Goal: Information Seeking & Learning: Learn about a topic

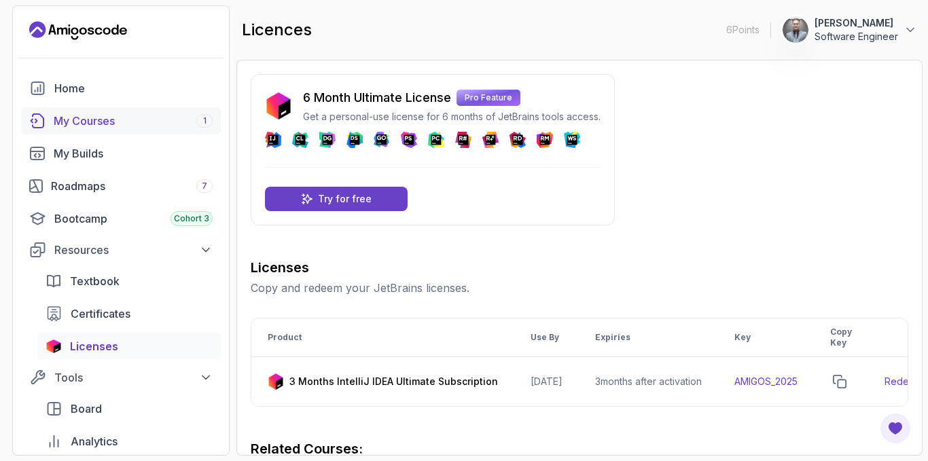
click at [105, 125] on div "My Courses 1" at bounding box center [133, 121] width 159 height 16
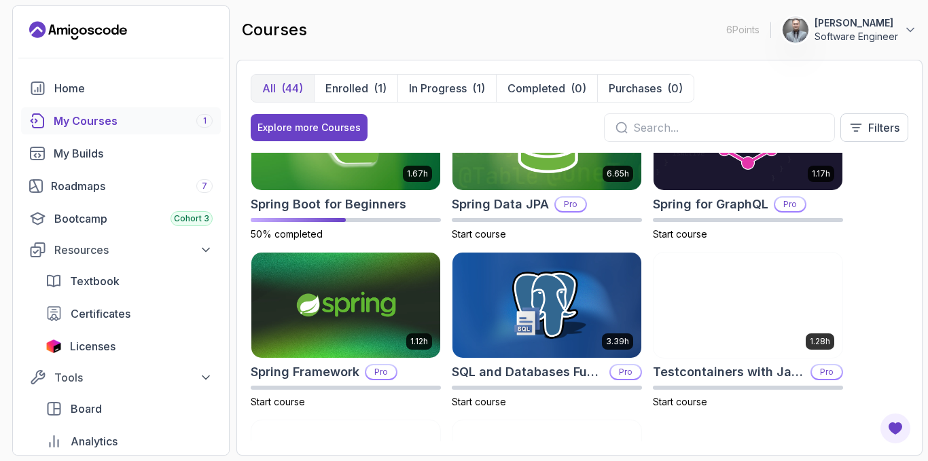
scroll to position [2106, 0]
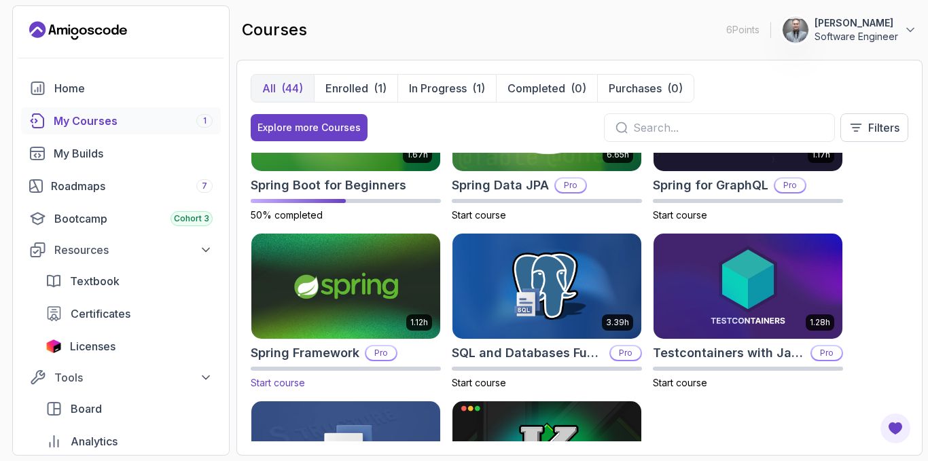
click at [294, 312] on img at bounding box center [346, 286] width 198 height 111
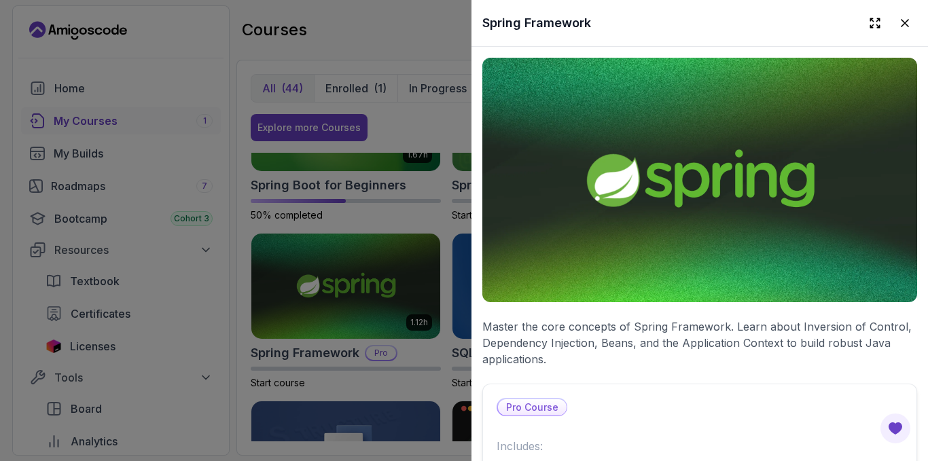
scroll to position [475, 0]
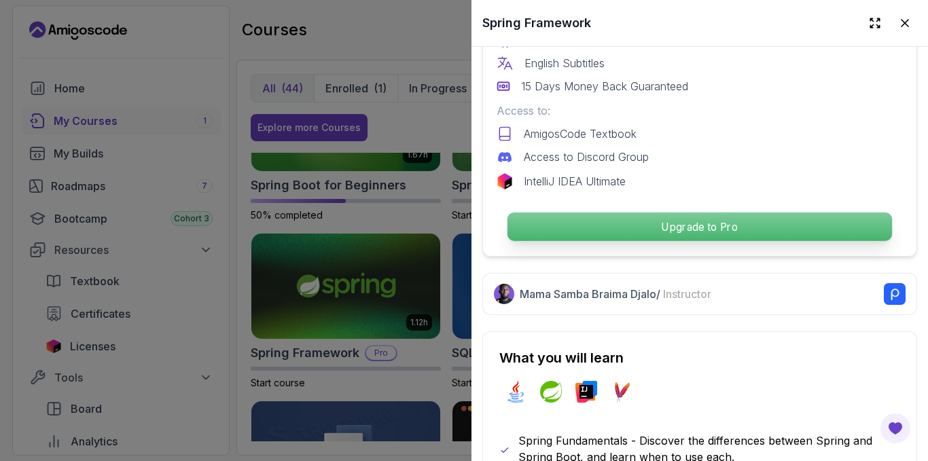
click at [653, 221] on p "Upgrade to Pro" at bounding box center [699, 227] width 384 height 29
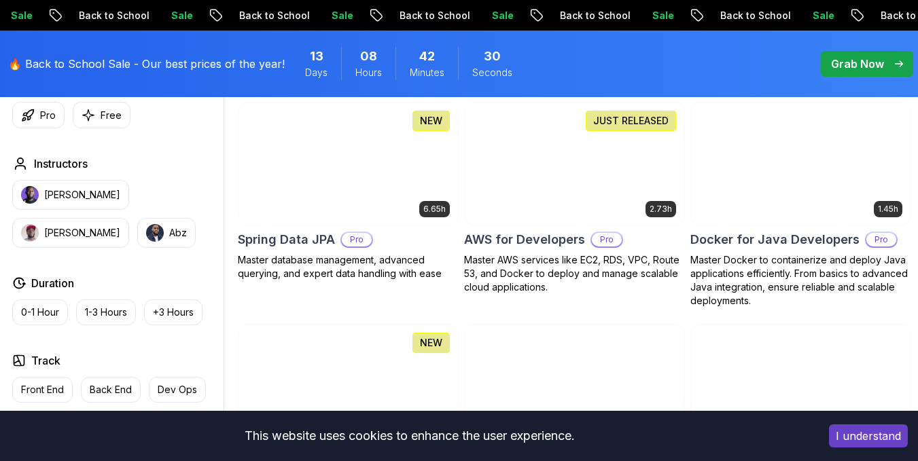
scroll to position [679, 0]
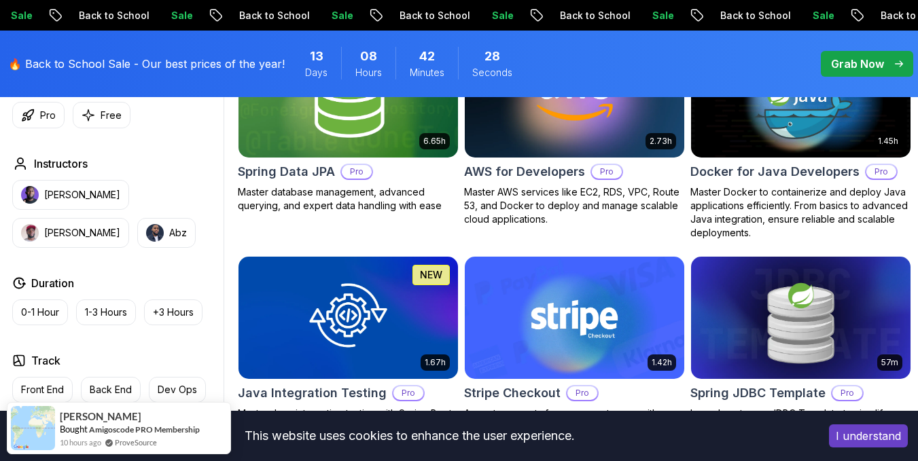
click at [854, 439] on button "I understand" at bounding box center [868, 436] width 79 height 23
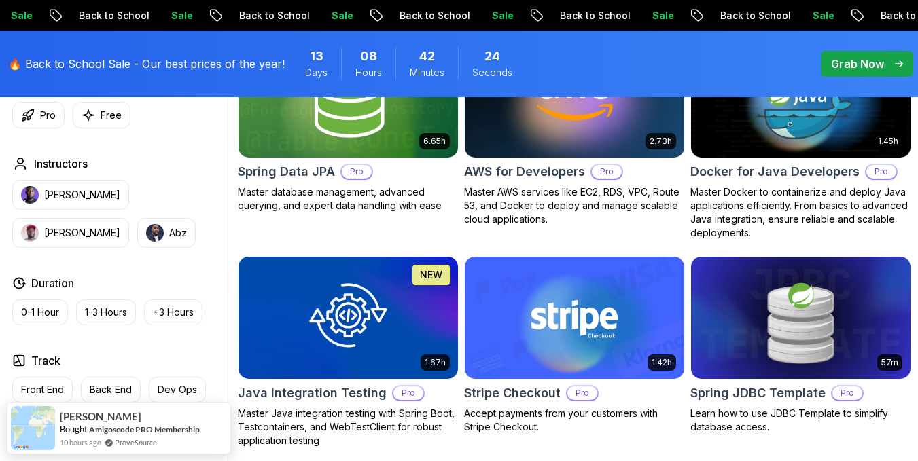
click at [871, 71] on p "Grab Now" at bounding box center [857, 64] width 53 height 16
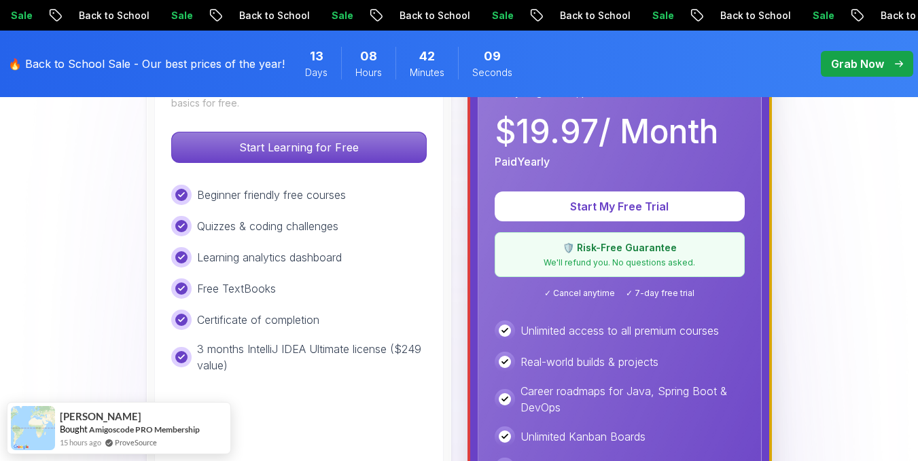
scroll to position [611, 0]
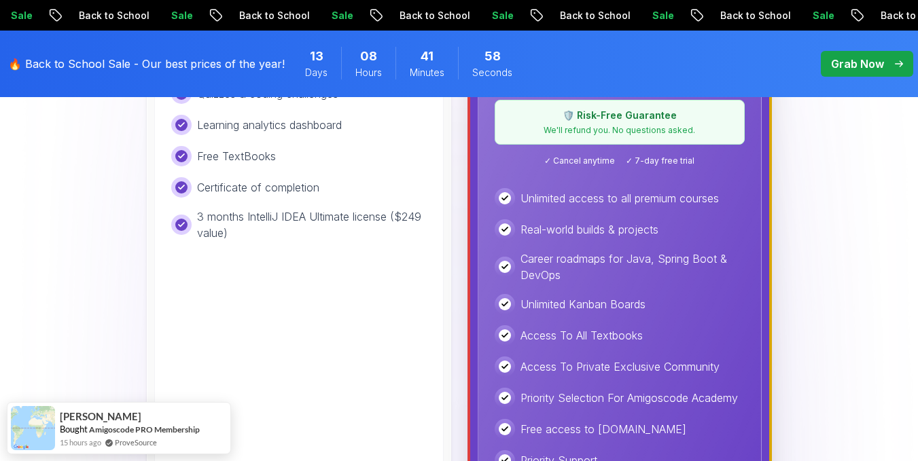
drag, startPoint x: 327, startPoint y: 263, endPoint x: 336, endPoint y: 251, distance: 14.1
click at [327, 263] on div "Free Ideal for beginners exploring coding and learning the basics for free. Sta…" at bounding box center [298, 207] width 289 height 629
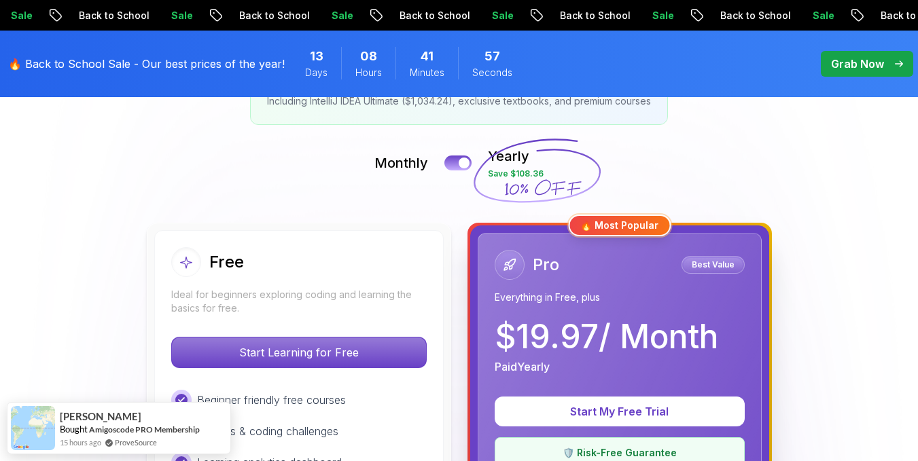
scroll to position [272, 0]
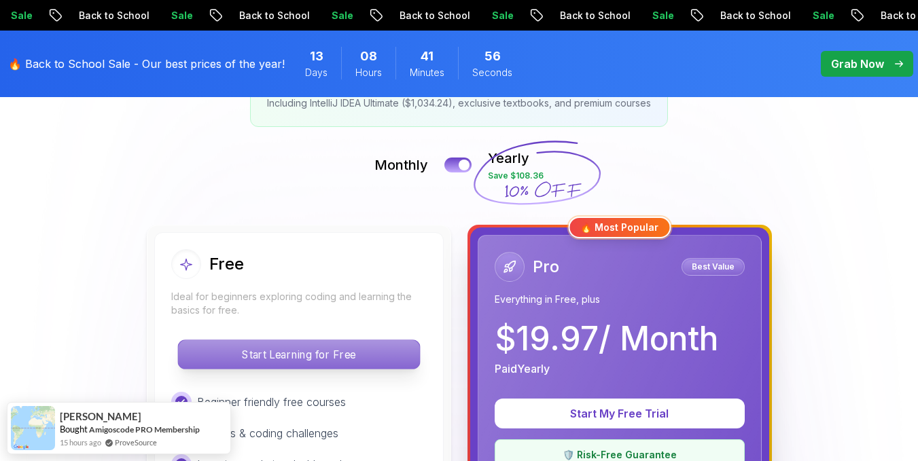
click at [303, 351] on p "Start Learning for Free" at bounding box center [298, 354] width 241 height 29
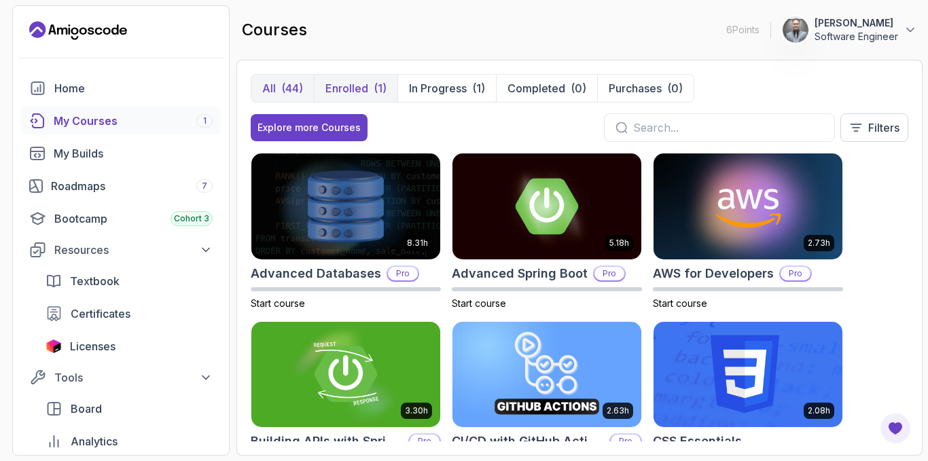
click at [376, 76] on button "Enrolled (1)" at bounding box center [356, 88] width 84 height 27
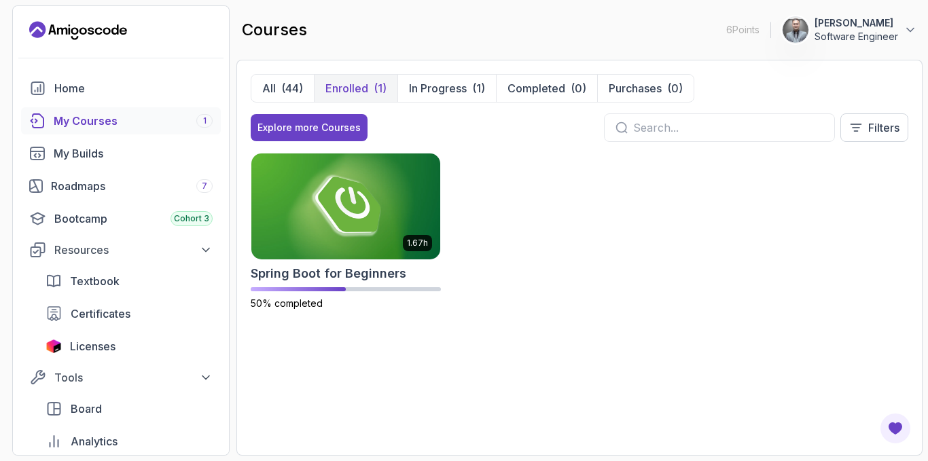
drag, startPoint x: 526, startPoint y: 306, endPoint x: 544, endPoint y: 302, distance: 18.3
click at [541, 302] on div "1.67h Spring Boot for Beginners 50% completed" at bounding box center [579, 240] width 657 height 174
click at [748, 195] on div "1.67h Spring Boot for Beginners 50% completed" at bounding box center [579, 240] width 657 height 174
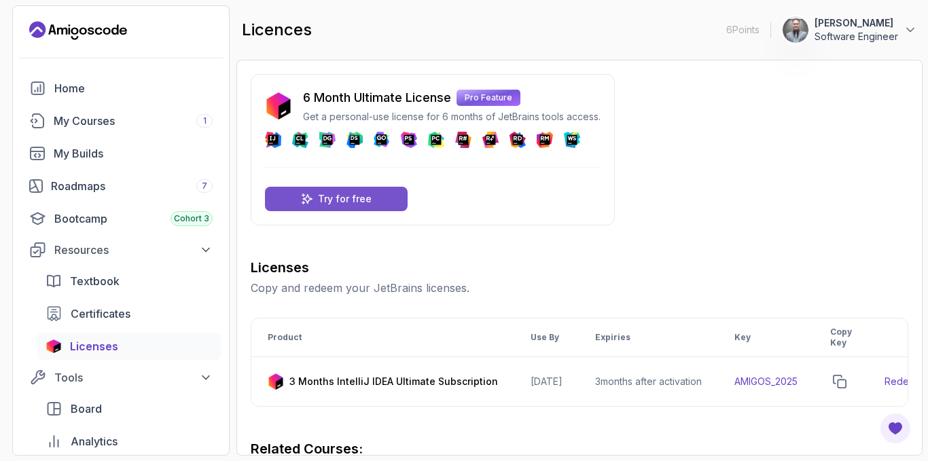
click at [347, 194] on p "Try for free" at bounding box center [345, 199] width 54 height 14
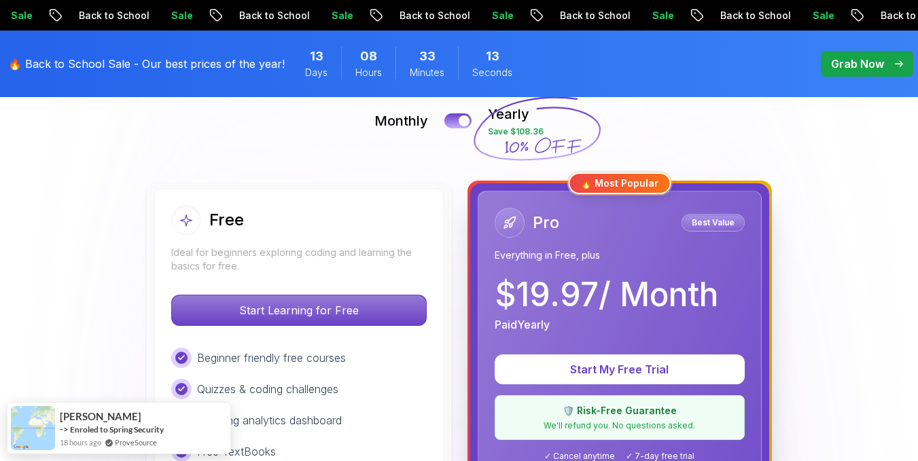
scroll to position [340, 0]
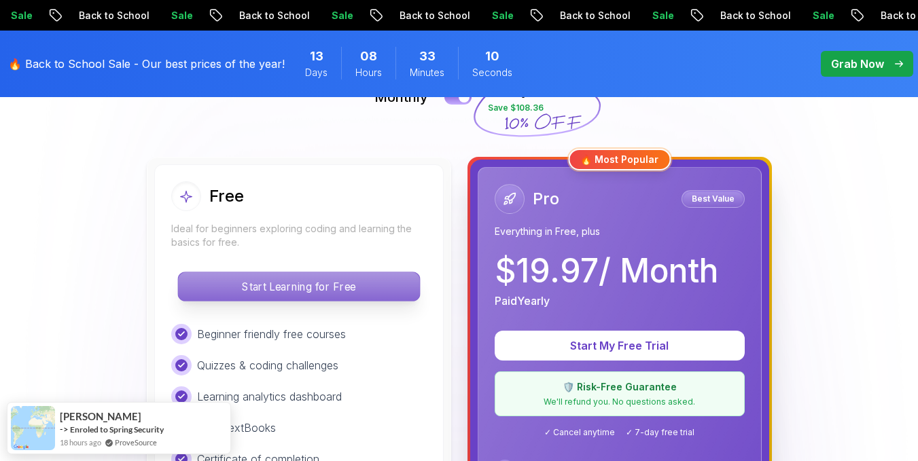
click at [263, 293] on p "Start Learning for Free" at bounding box center [298, 286] width 241 height 29
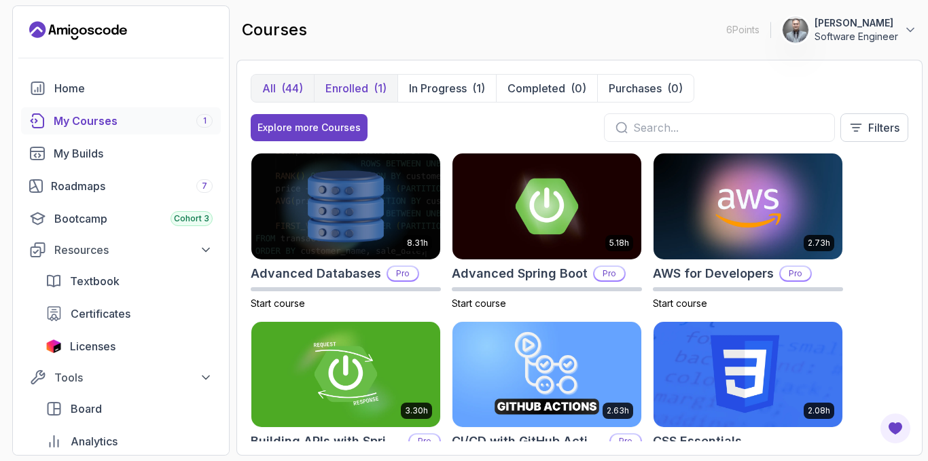
click at [350, 82] on p "Enrolled" at bounding box center [346, 88] width 43 height 16
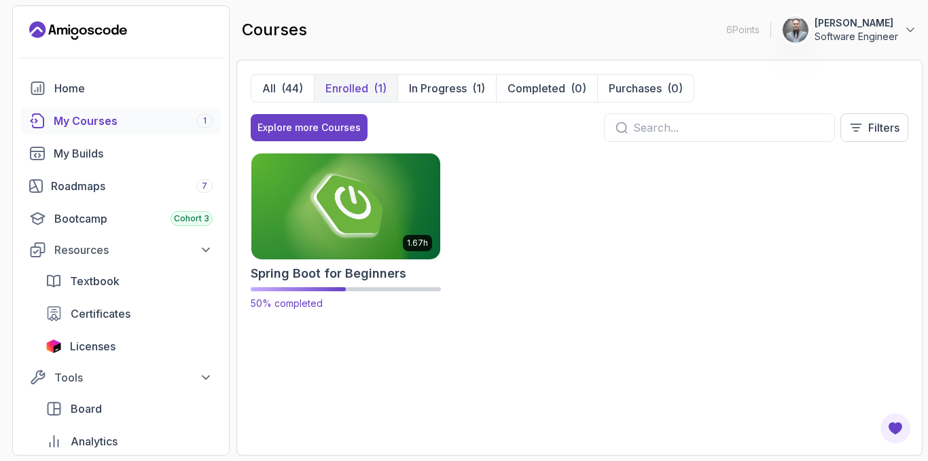
click at [317, 215] on img at bounding box center [346, 206] width 198 height 111
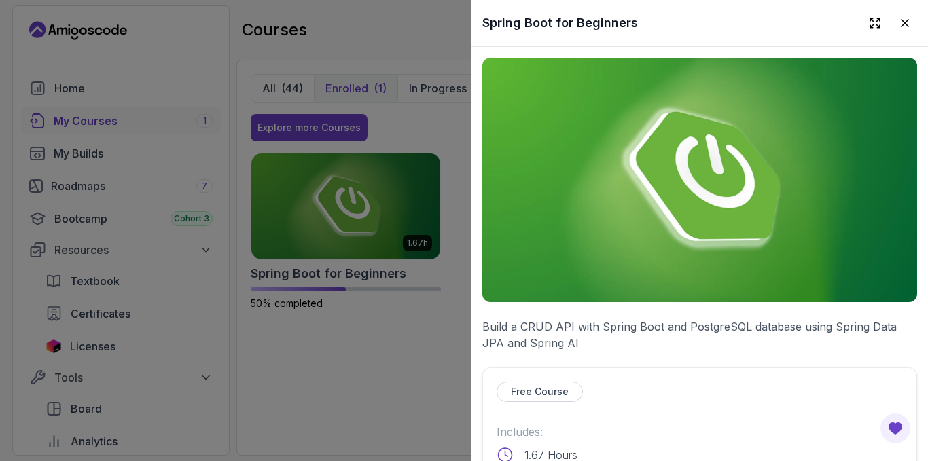
scroll to position [340, 0]
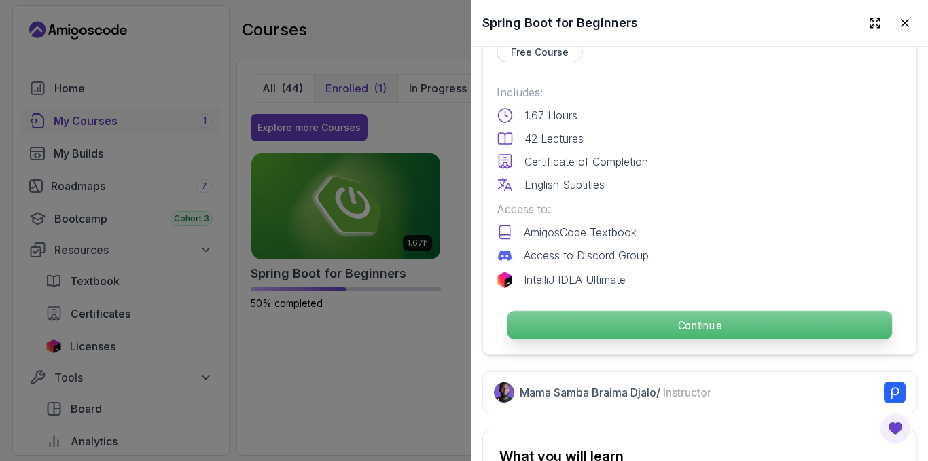
click at [632, 319] on p "Continue" at bounding box center [699, 325] width 384 height 29
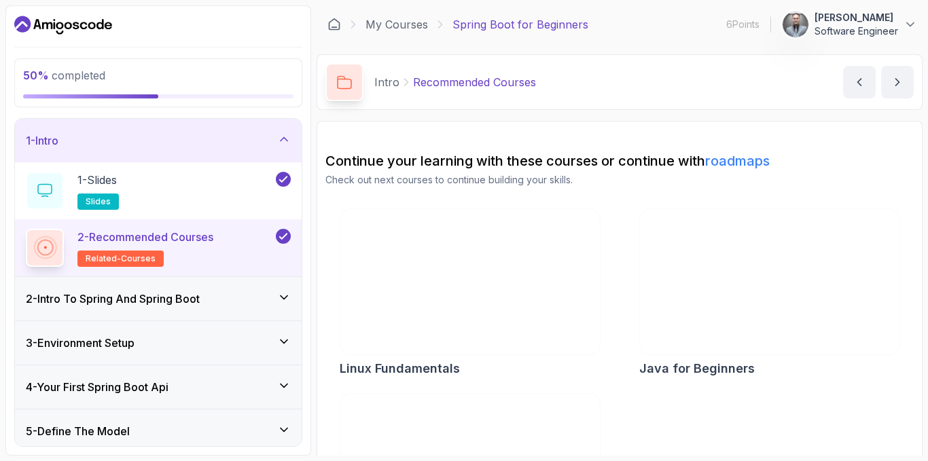
scroll to position [316, 0]
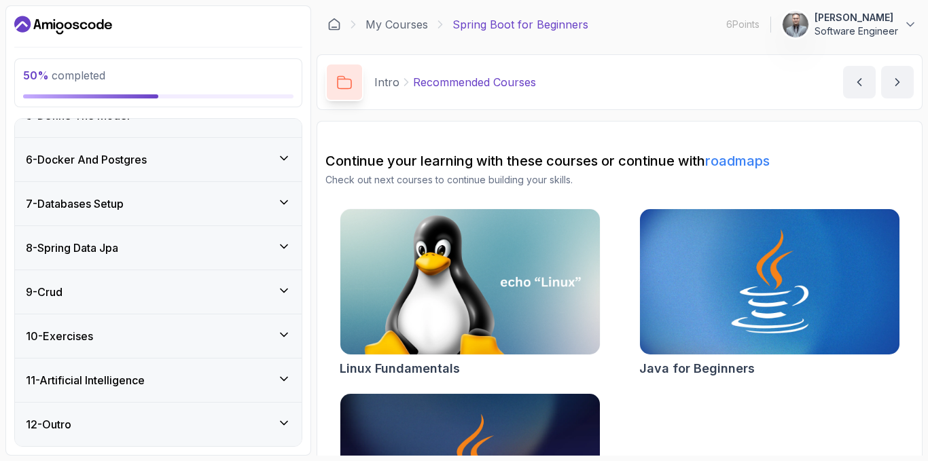
click at [200, 209] on div "7 - Databases Setup" at bounding box center [158, 204] width 265 height 16
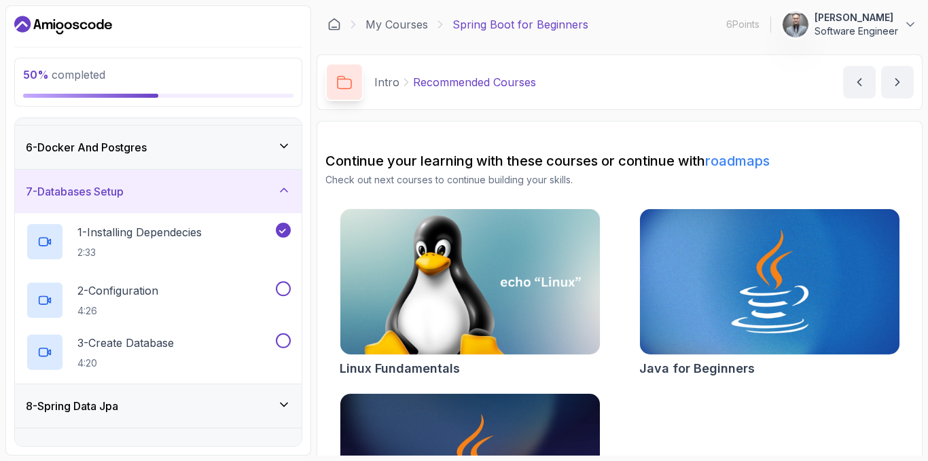
scroll to position [202, 0]
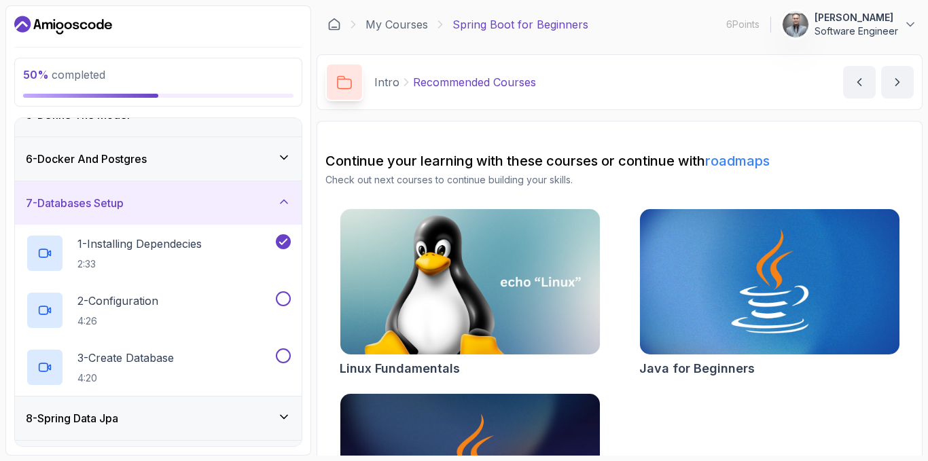
click at [200, 209] on div "7 - Databases Setup" at bounding box center [158, 203] width 265 height 16
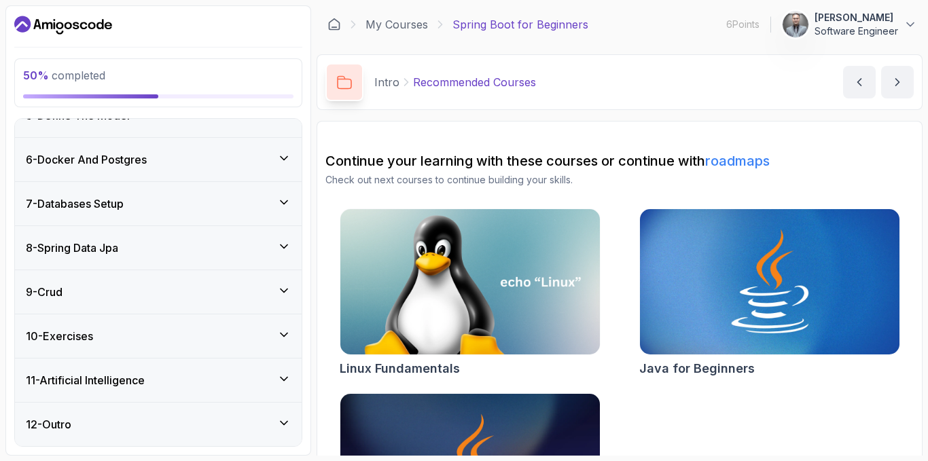
click at [225, 175] on div "6 - Docker And Postgres" at bounding box center [158, 159] width 287 height 43
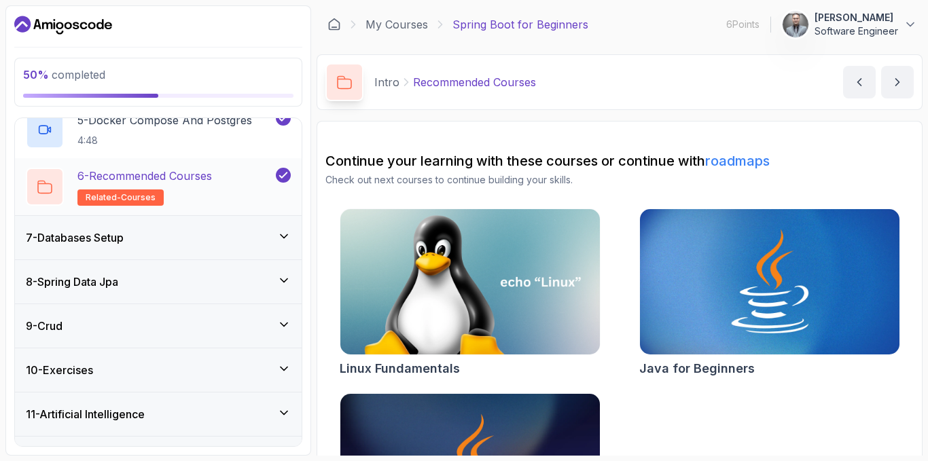
scroll to position [541, 0]
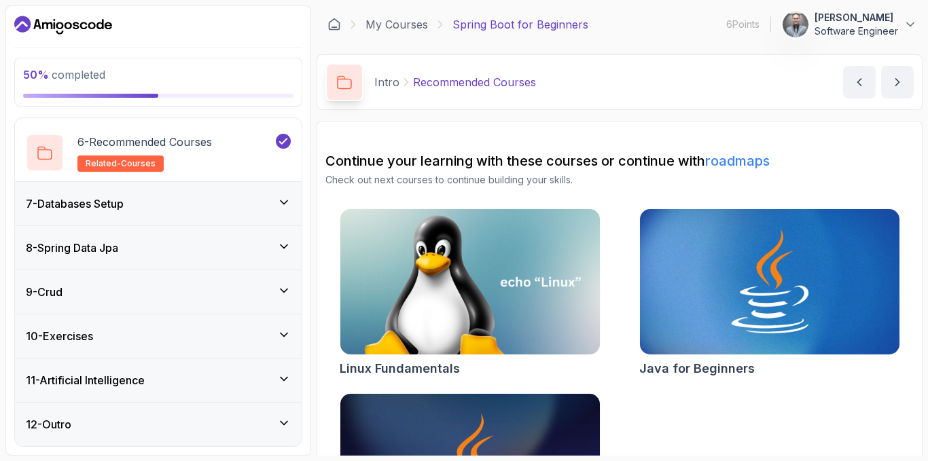
click at [152, 221] on div "7 - Databases Setup" at bounding box center [158, 203] width 287 height 43
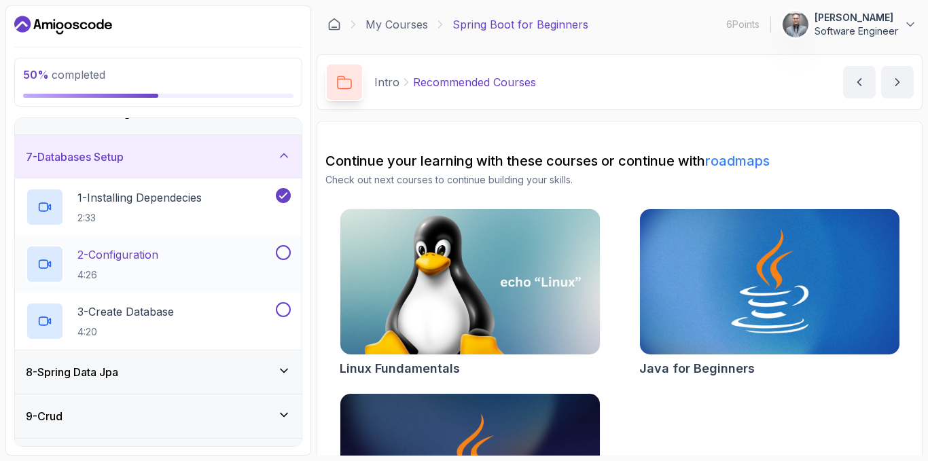
scroll to position [270, 0]
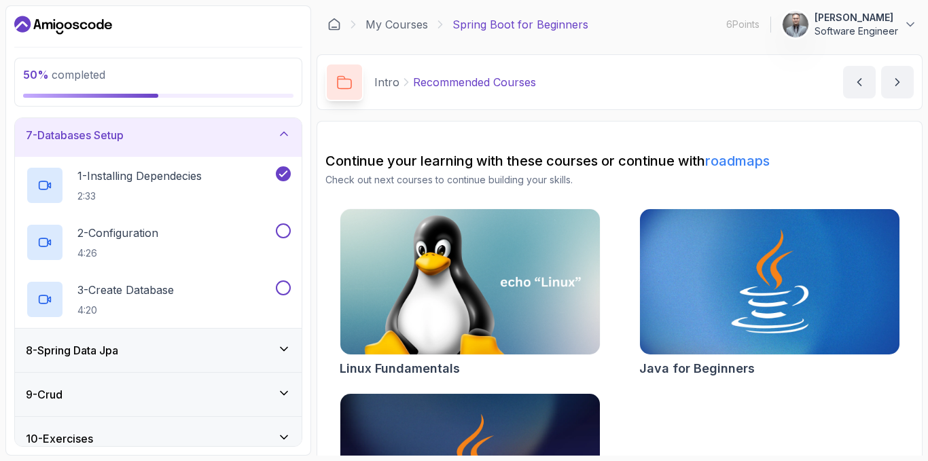
click at [526, 136] on section "Continue your learning with these courses or continue with roadmaps Check out n…" at bounding box center [620, 348] width 606 height 455
click at [158, 257] on p "4:26" at bounding box center [117, 254] width 81 height 14
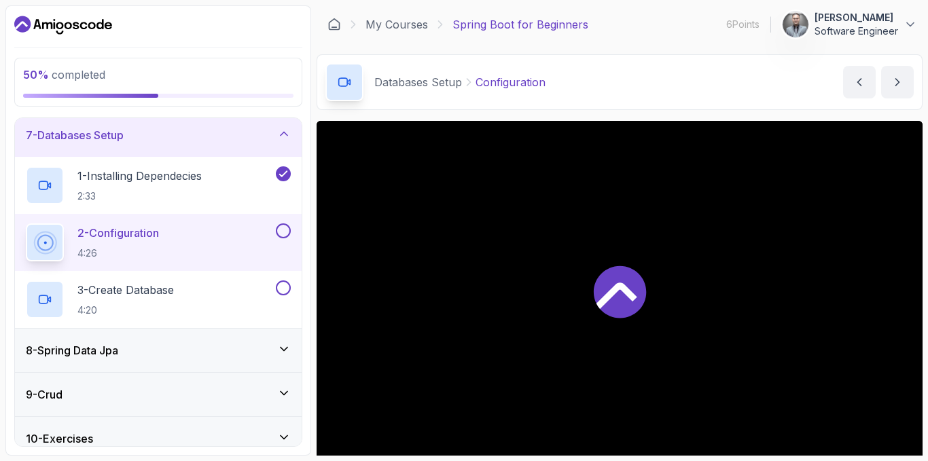
scroll to position [372, 0]
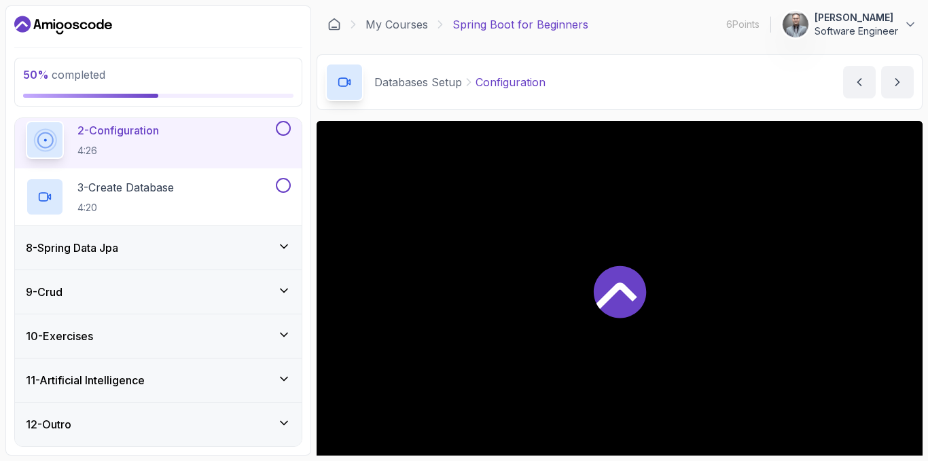
click at [152, 257] on div "8 - Spring Data Jpa" at bounding box center [158, 247] width 287 height 43
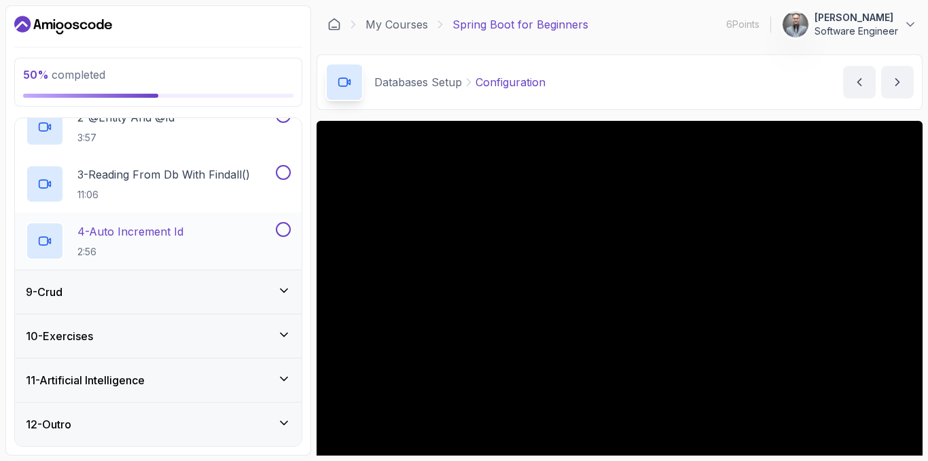
scroll to position [293, 0]
click at [131, 299] on div "9 - Crud" at bounding box center [158, 292] width 265 height 16
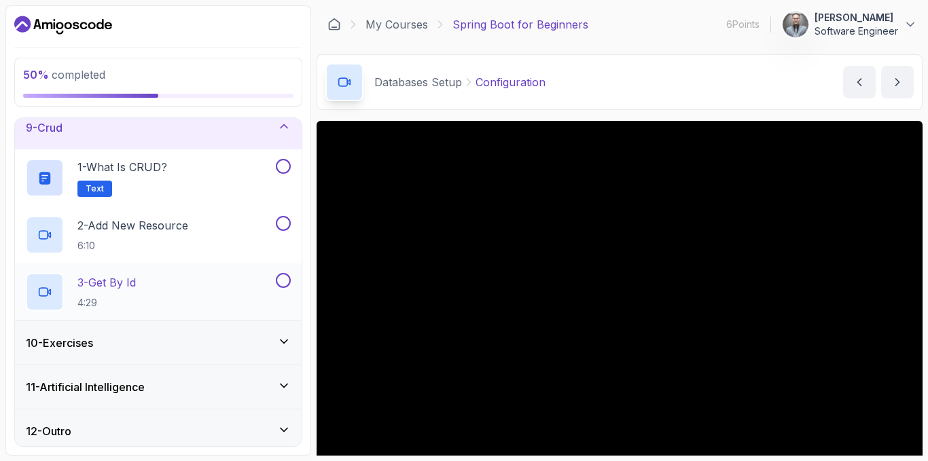
scroll to position [372, 0]
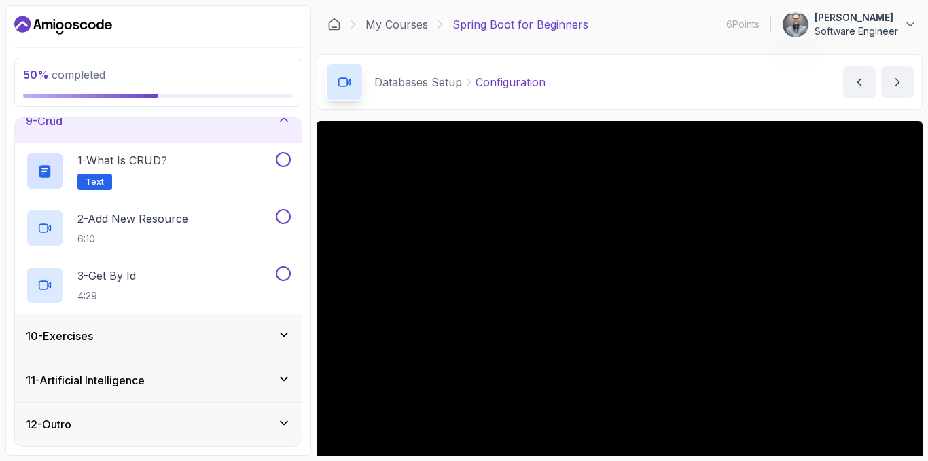
click at [122, 327] on div "10 - Exercises" at bounding box center [158, 335] width 287 height 43
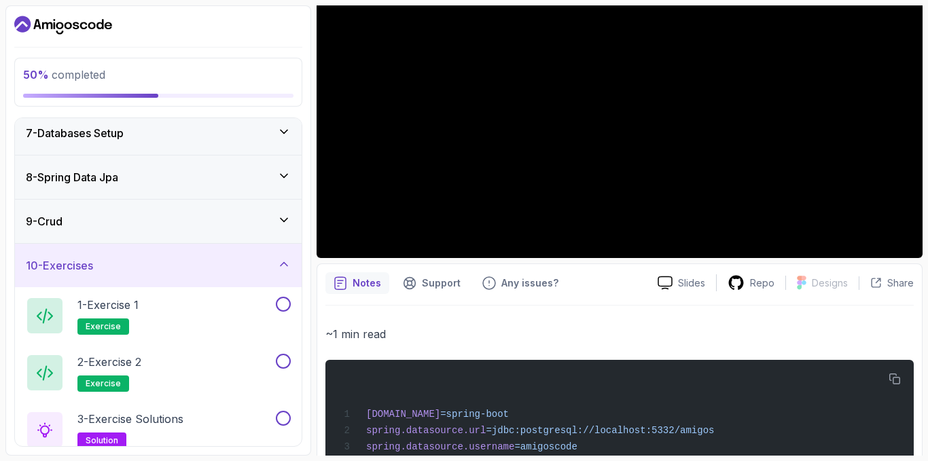
scroll to position [543, 0]
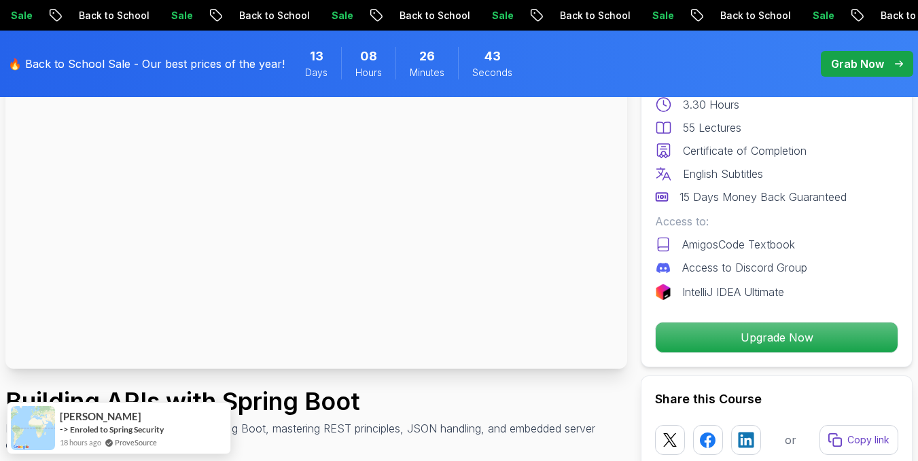
scroll to position [543, 0]
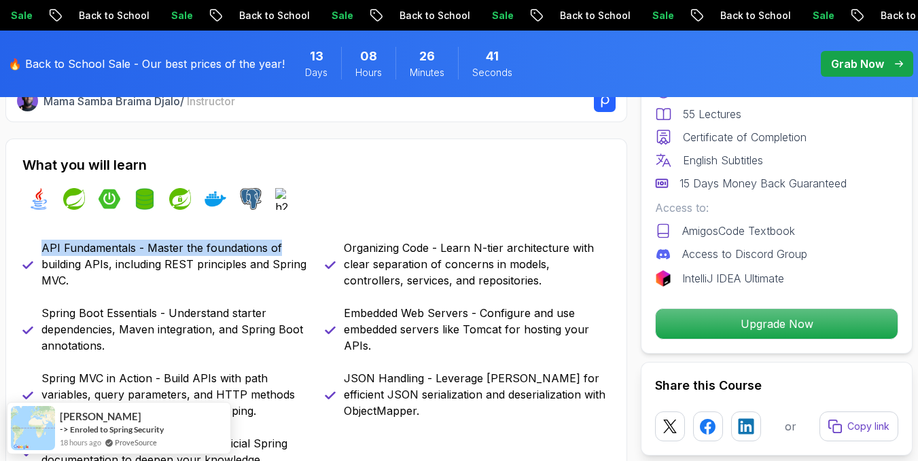
drag, startPoint x: 43, startPoint y: 232, endPoint x: 302, endPoint y: 253, distance: 259.7
click at [302, 252] on div "What you will learn java spring spring-boot spring-data-jpa spring-security doc…" at bounding box center [315, 312] width 621 height 346
click at [302, 321] on p "Spring Boot Essentials - Understand starter dependencies, Maven integration, an…" at bounding box center [174, 329] width 267 height 49
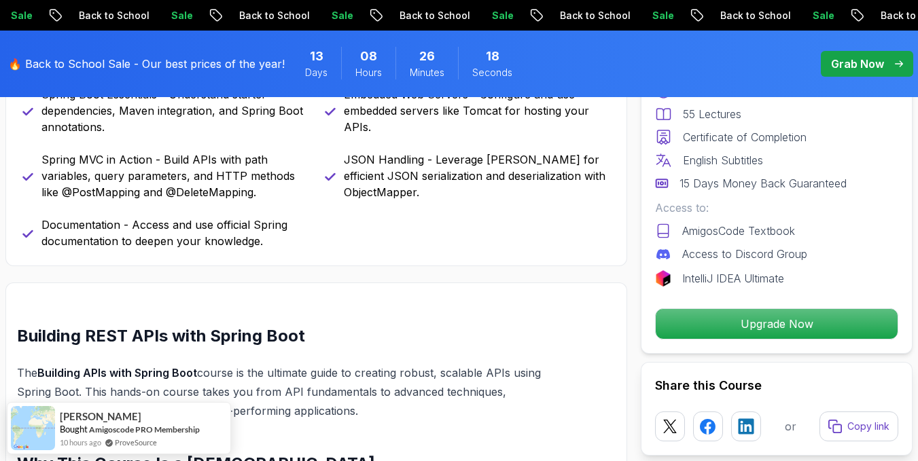
scroll to position [747, 0]
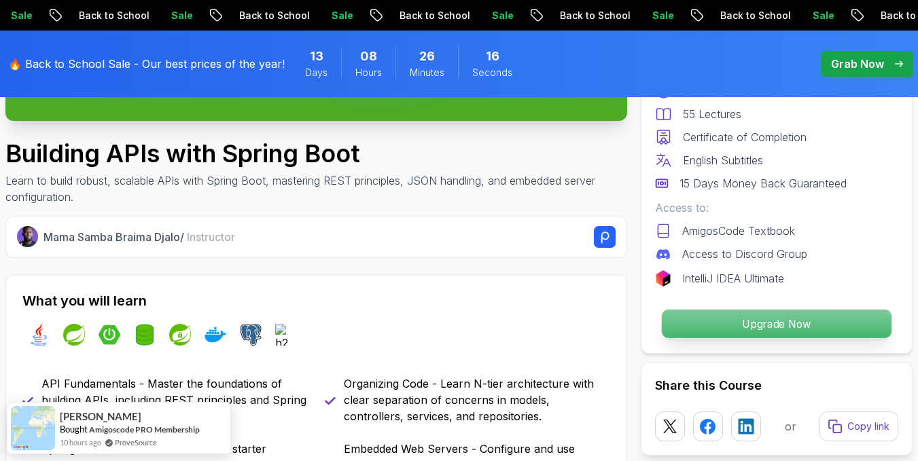
click at [750, 330] on p "Upgrade Now" at bounding box center [777, 324] width 230 height 29
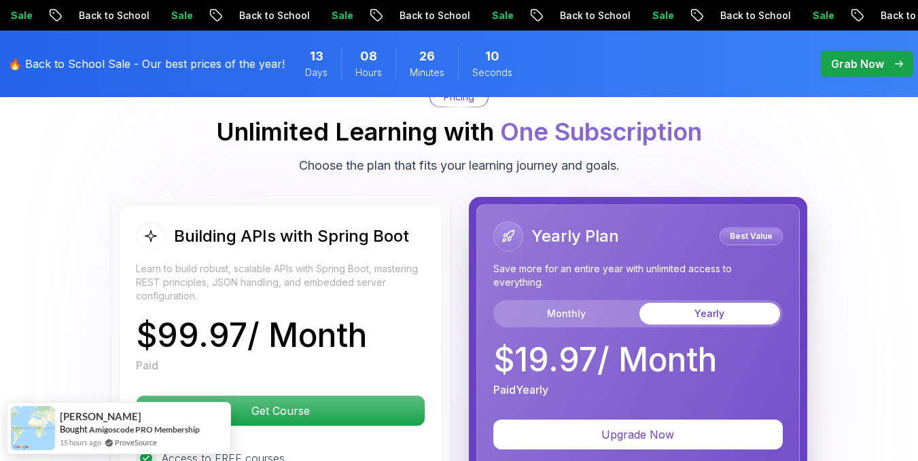
scroll to position [3226, 0]
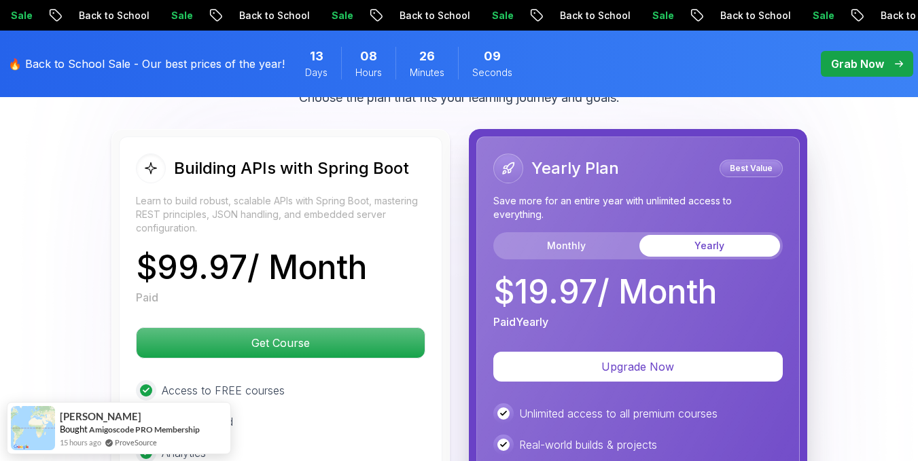
click at [566, 234] on div "Monthly Yearly" at bounding box center [637, 245] width 289 height 27
click at [560, 245] on button "Monthly" at bounding box center [566, 246] width 141 height 22
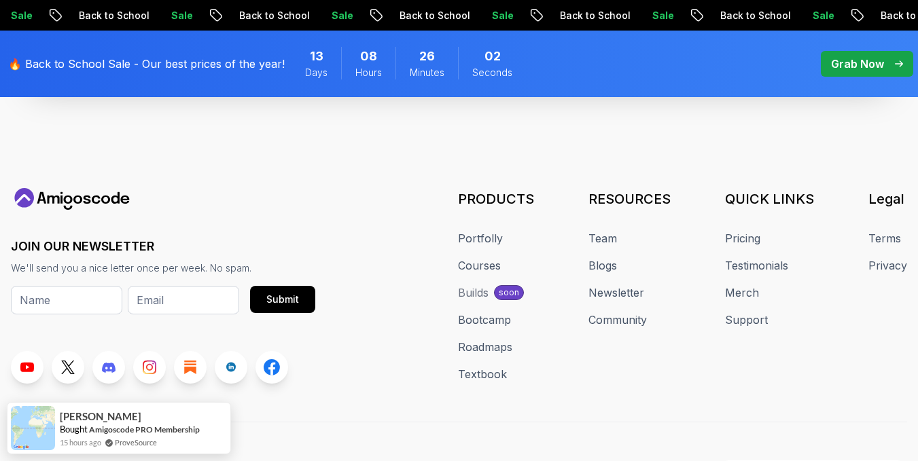
scroll to position [5916, 0]
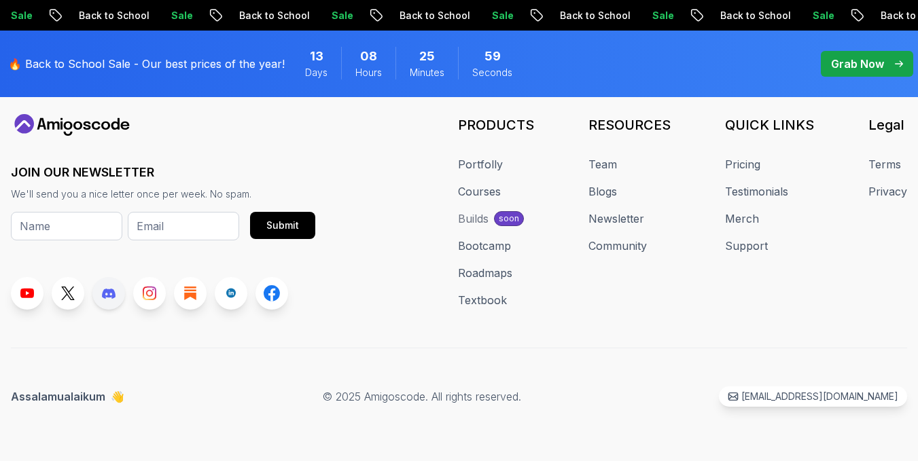
click at [111, 294] on icon at bounding box center [109, 293] width 14 height 11
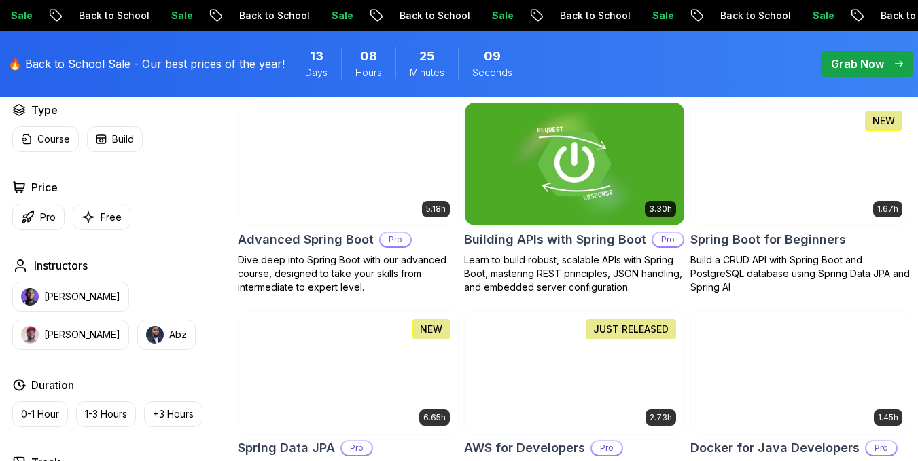
scroll to position [408, 0]
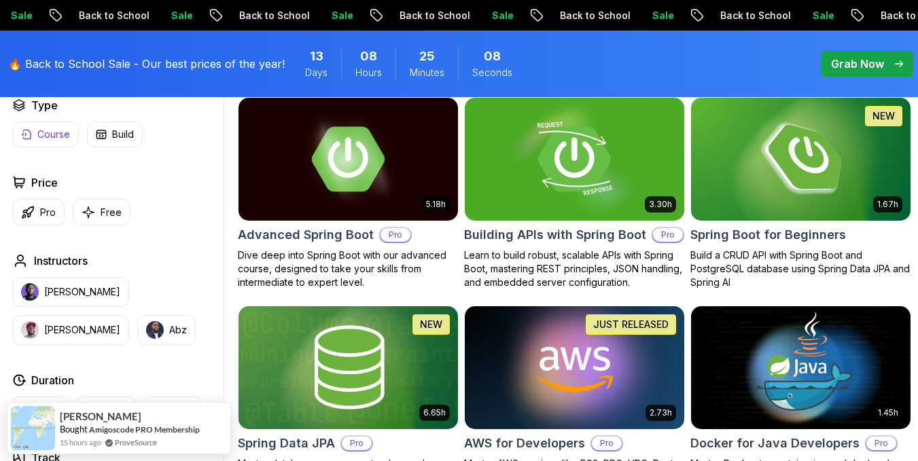
click at [41, 206] on p "Pro" at bounding box center [48, 213] width 16 height 14
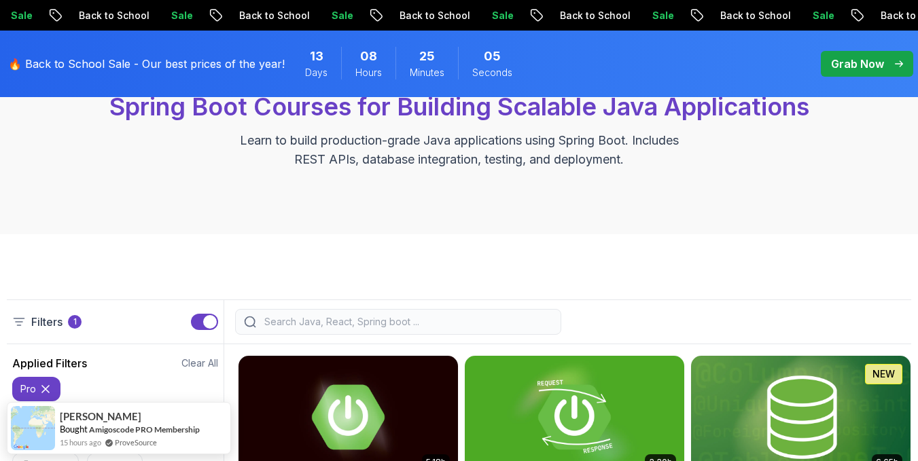
scroll to position [204, 0]
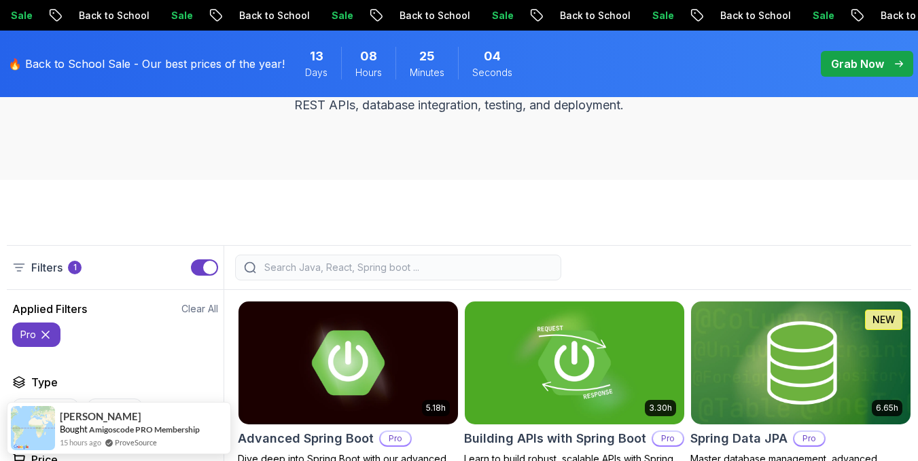
click at [297, 264] on input "search" at bounding box center [406, 268] width 291 height 14
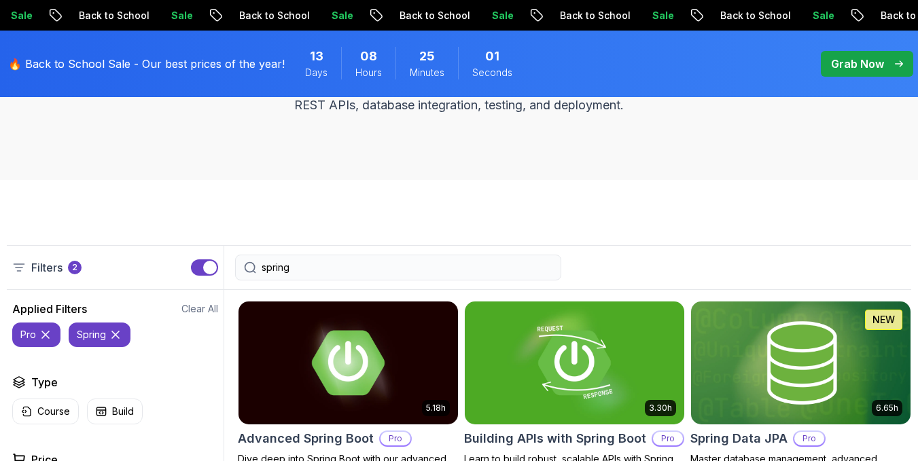
type input "spring"
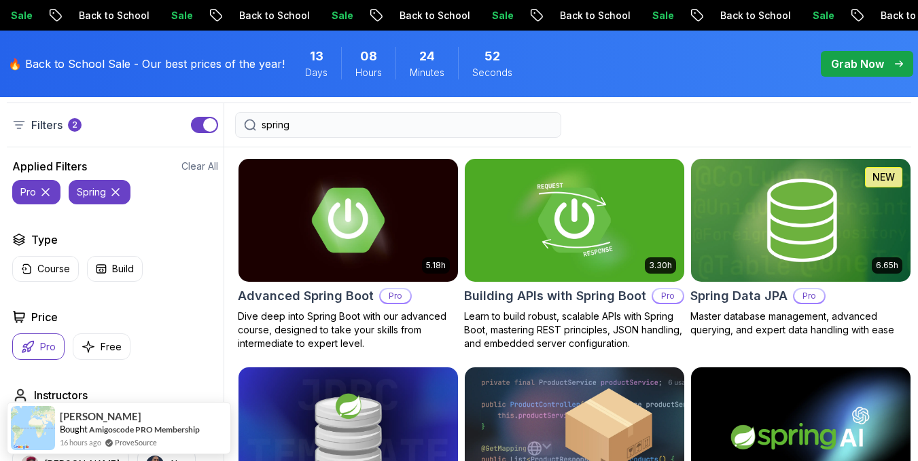
scroll to position [272, 0]
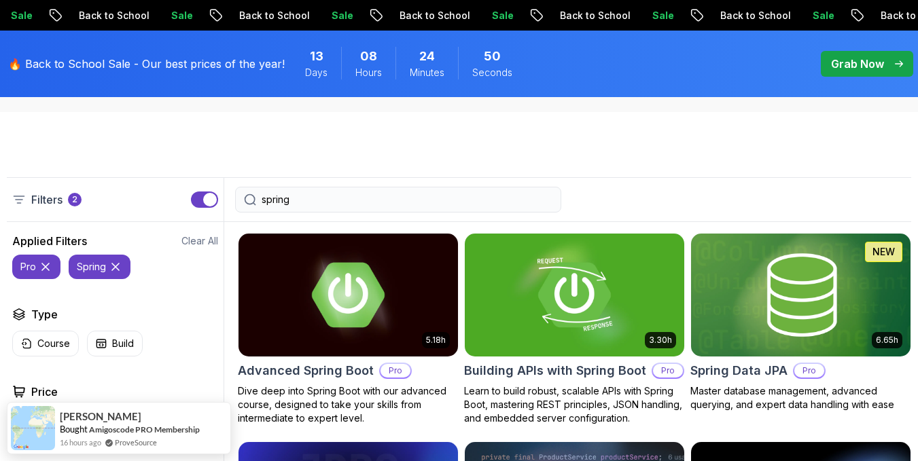
click at [206, 206] on button "button" at bounding box center [204, 200] width 27 height 16
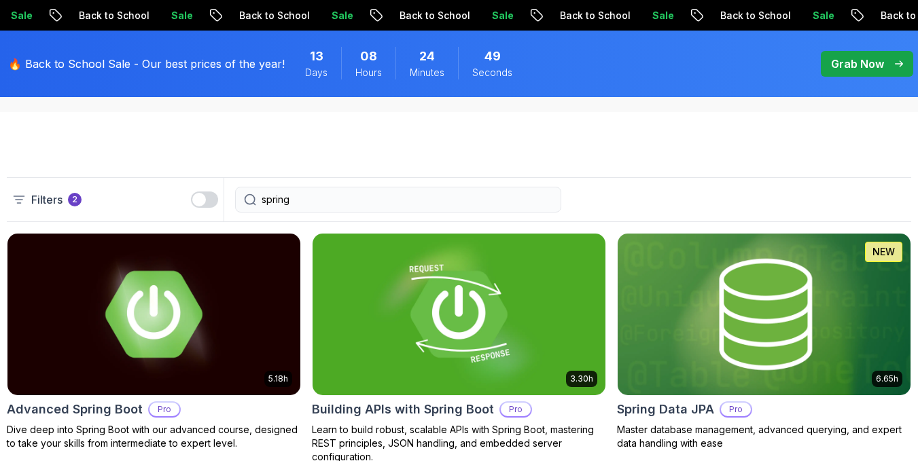
click at [196, 197] on div "button" at bounding box center [199, 200] width 14 height 14
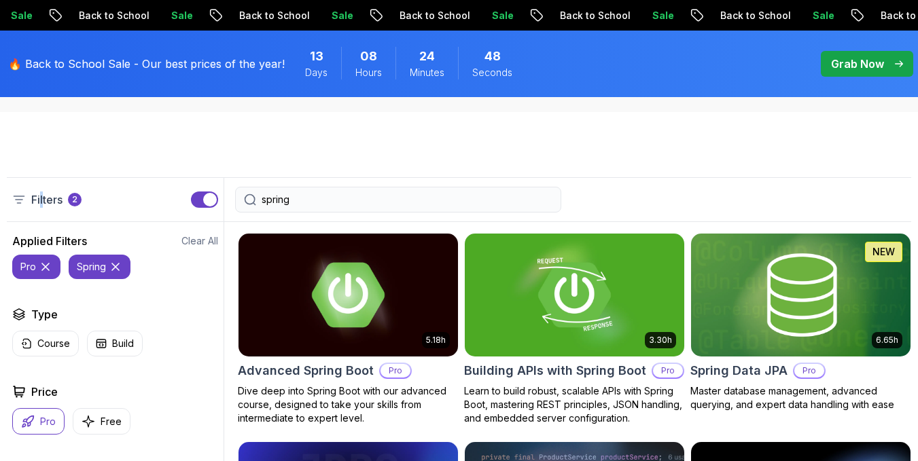
click at [41, 200] on p "Filters" at bounding box center [46, 200] width 31 height 16
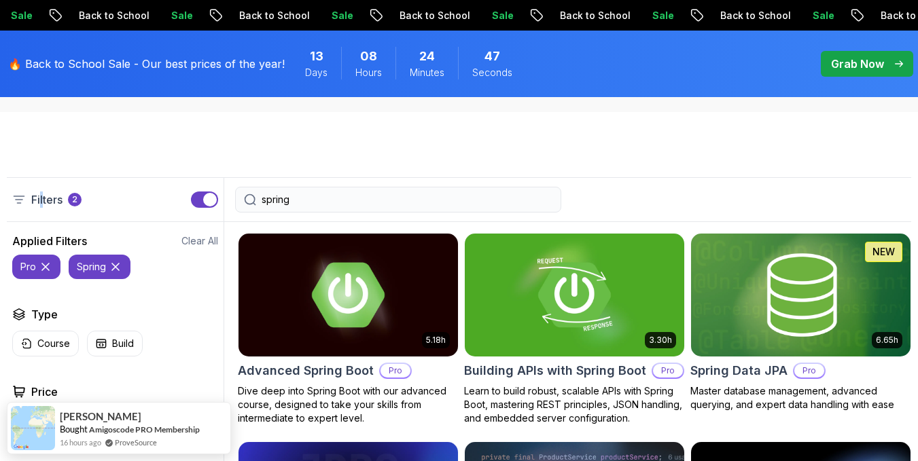
click at [46, 271] on icon at bounding box center [46, 267] width 14 height 14
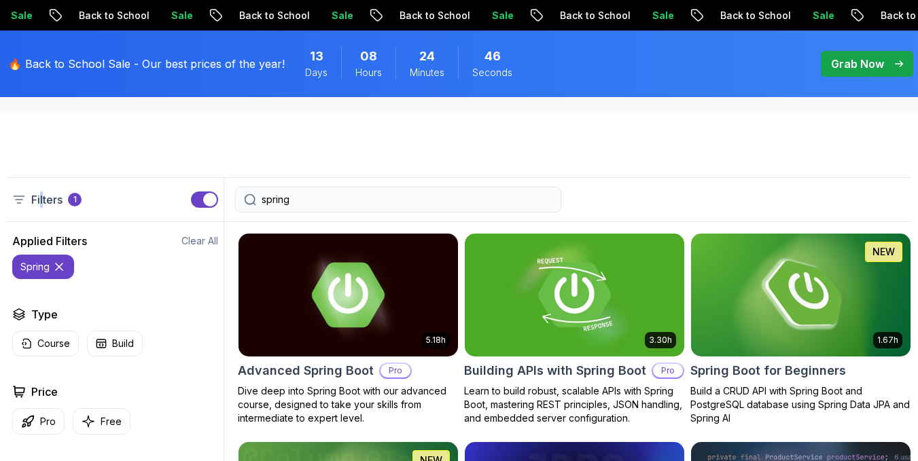
click at [57, 268] on icon at bounding box center [59, 267] width 14 height 14
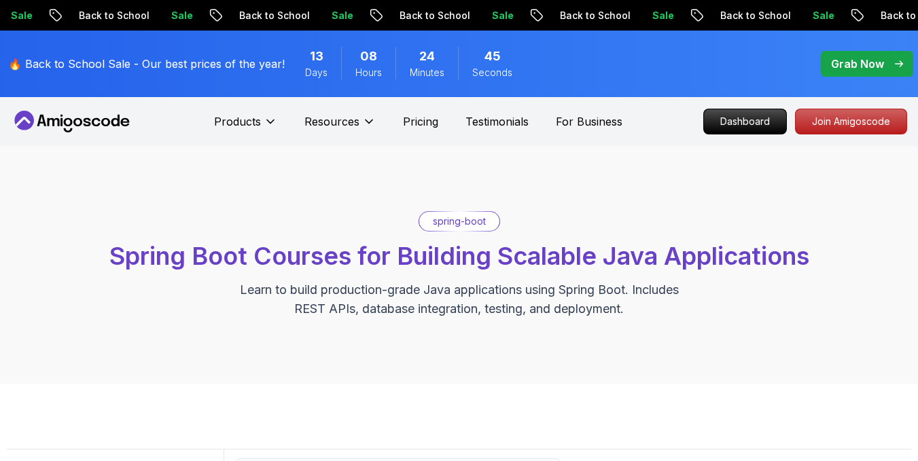
click at [73, 128] on icon at bounding box center [72, 122] width 122 height 22
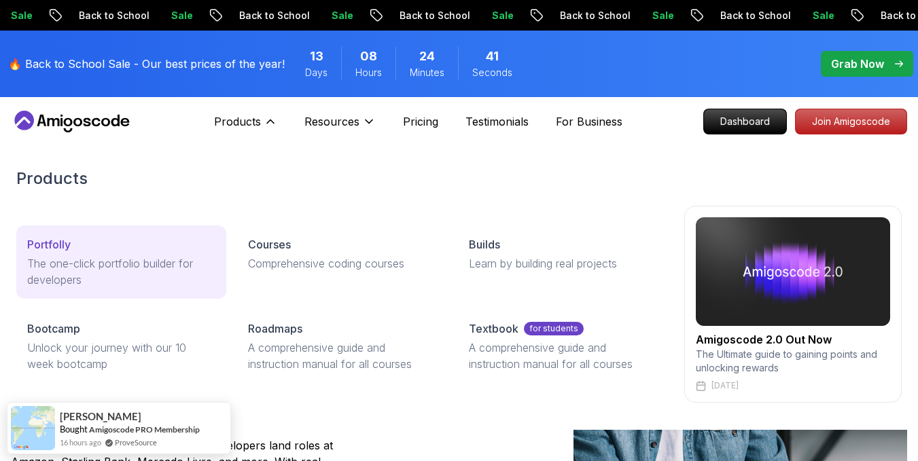
click at [100, 261] on p "The one-click portfolio builder for developers" at bounding box center [121, 271] width 188 height 33
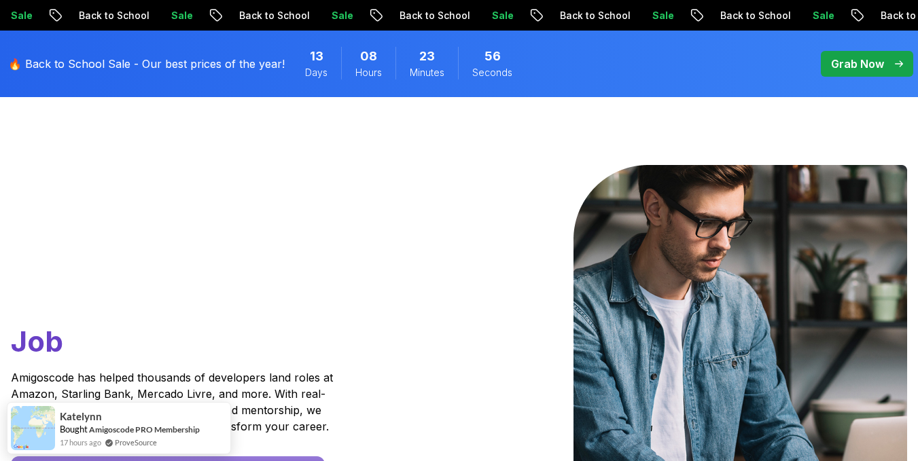
scroll to position [272, 0]
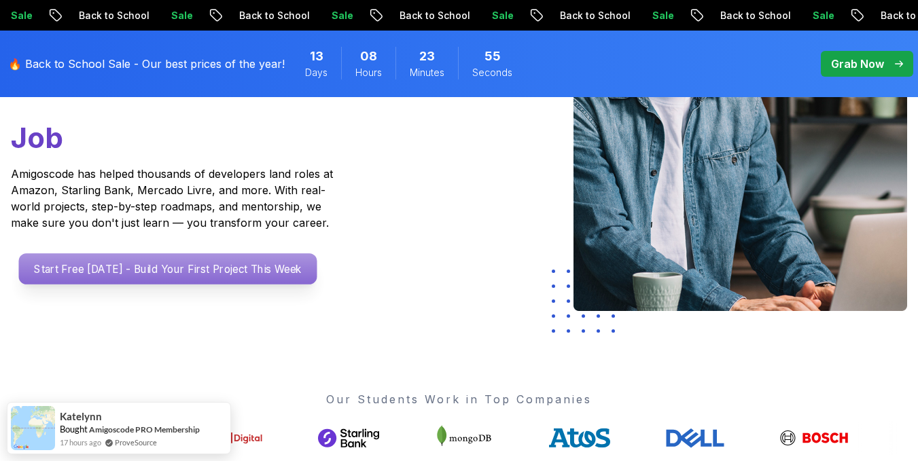
click at [202, 253] on p "Start Free Today - Build Your First Project This Week" at bounding box center [168, 268] width 298 height 31
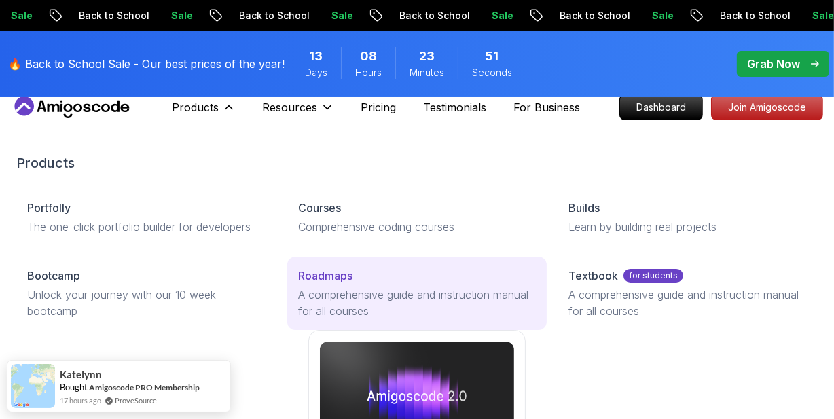
scroll to position [61, 0]
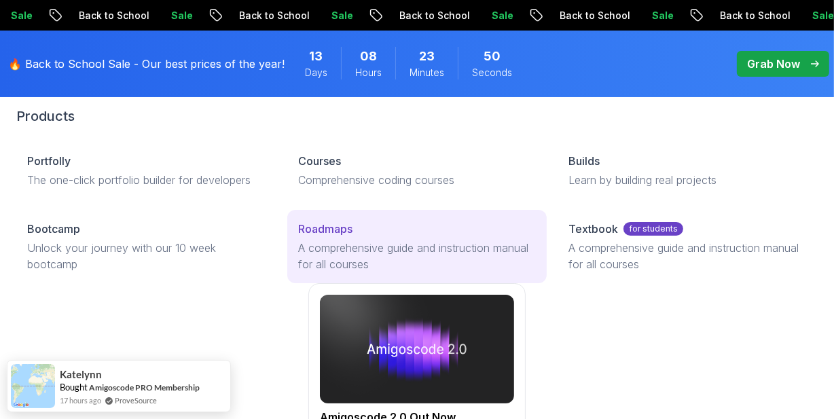
click at [355, 240] on p "A comprehensive guide and instruction manual for all courses" at bounding box center [417, 256] width 238 height 33
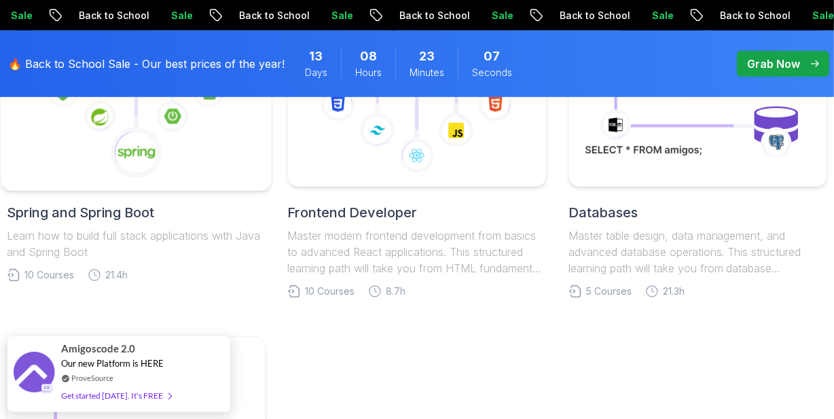
scroll to position [740, 0]
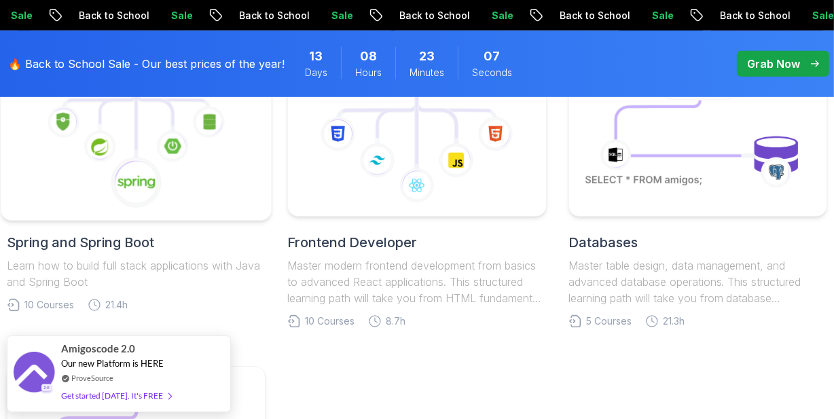
click at [157, 187] on icon at bounding box center [137, 183] width 52 height 52
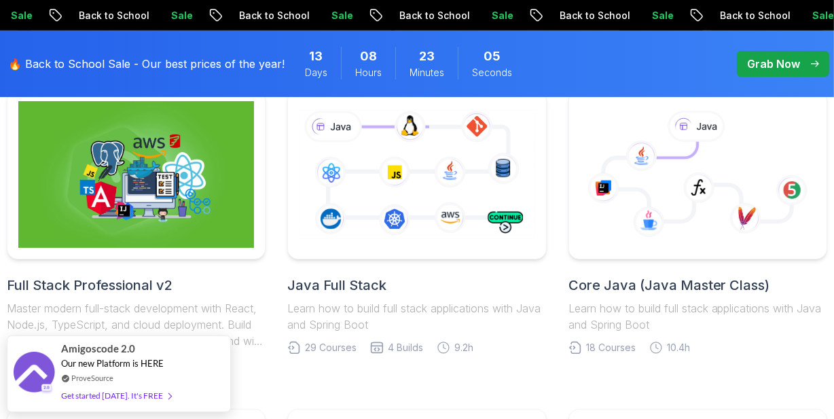
scroll to position [370, 0]
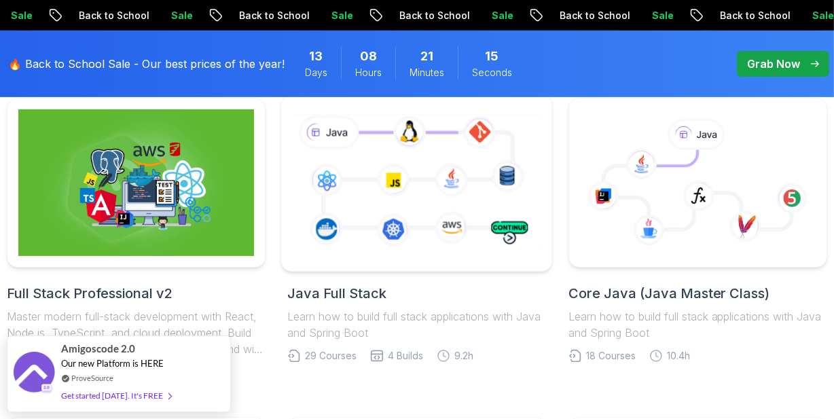
click at [427, 240] on icon at bounding box center [416, 182] width 253 height 141
click at [461, 169] on icon at bounding box center [416, 182] width 253 height 141
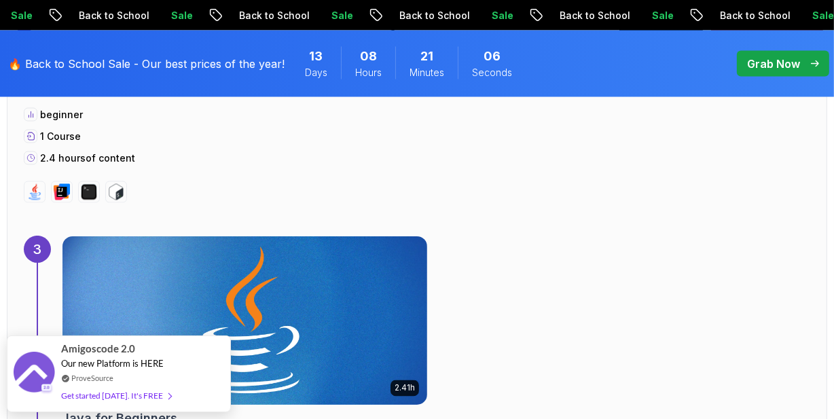
scroll to position [2099, 0]
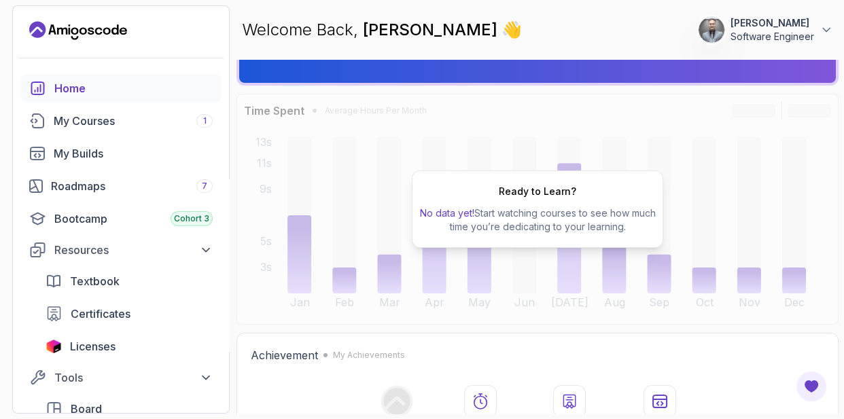
scroll to position [185, 0]
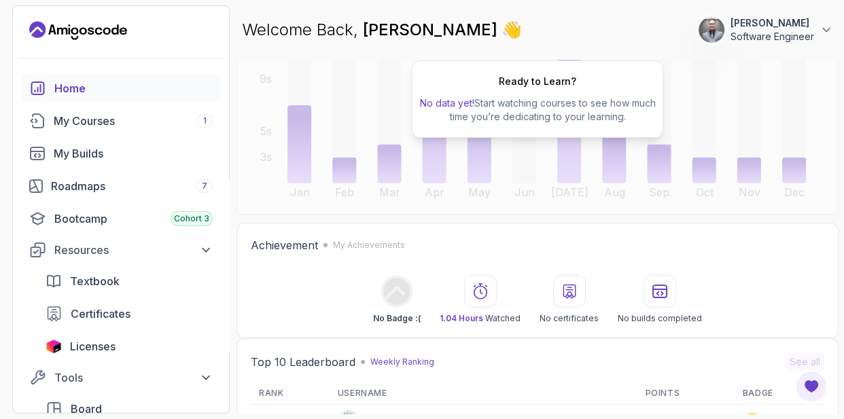
click at [584, 227] on div "Achievement My Achievements No Badge :( 1.04 Hours Watched No certificates No b…" at bounding box center [537, 280] width 602 height 115
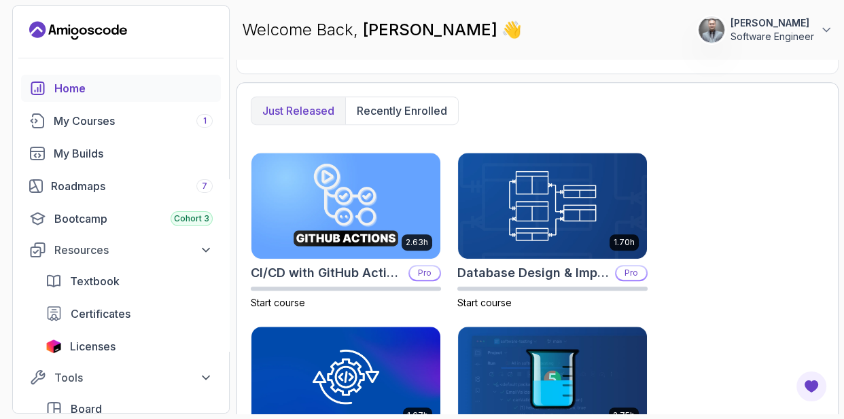
scroll to position [679, 0]
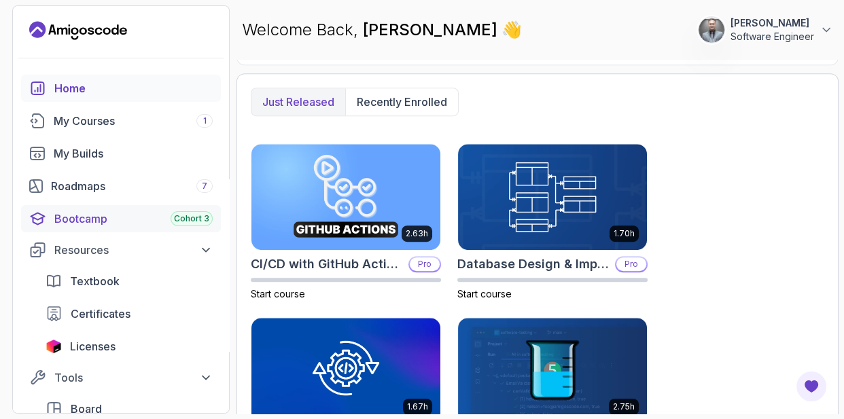
click at [58, 213] on div "Bootcamp Cohort 3" at bounding box center [133, 219] width 158 height 16
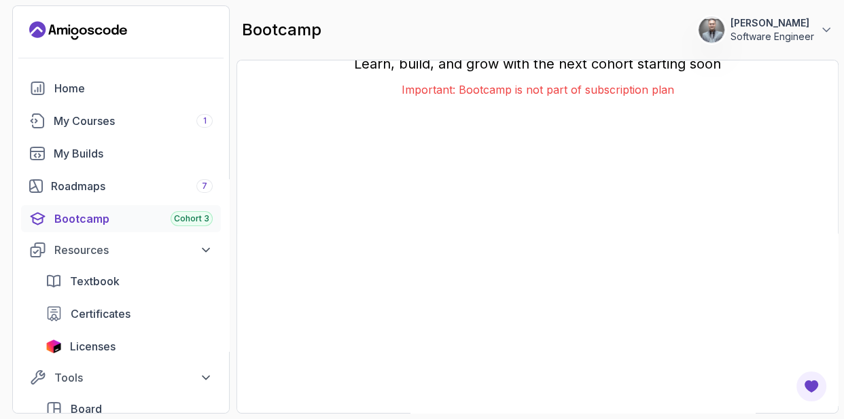
scroll to position [39, 0]
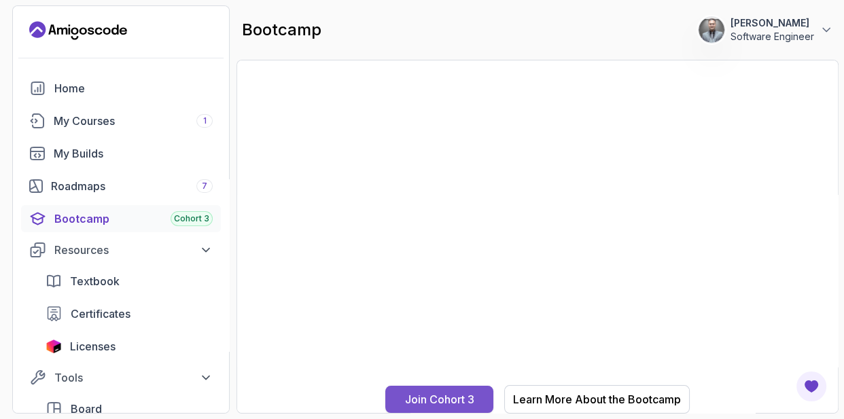
click at [450, 395] on div "Join Cohort 3" at bounding box center [439, 399] width 69 height 16
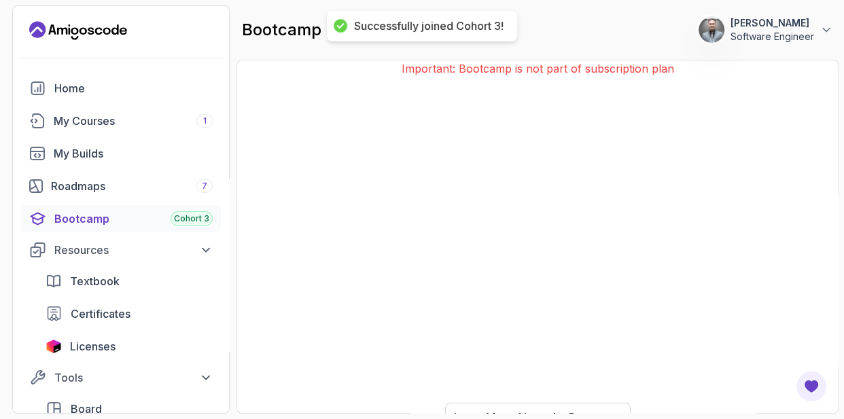
scroll to position [56, 0]
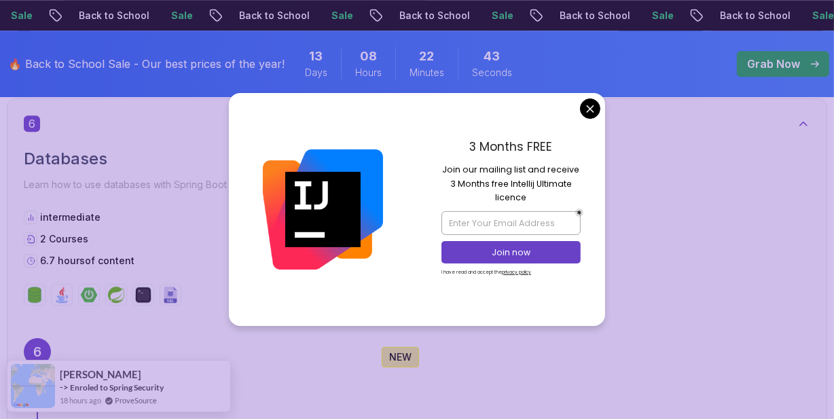
scroll to position [3334, 0]
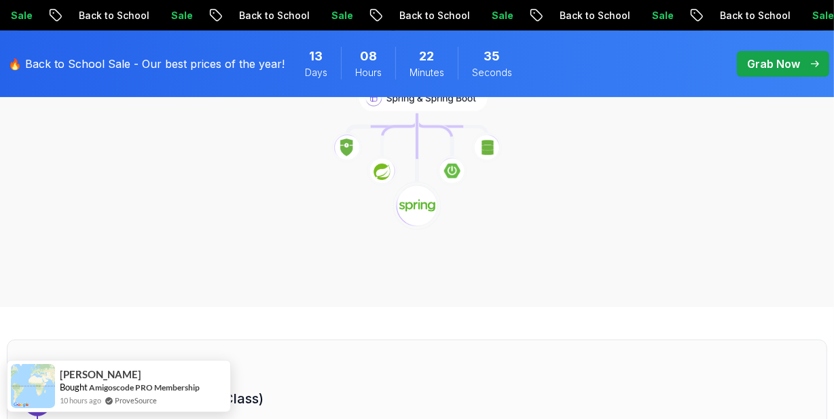
scroll to position [0, 0]
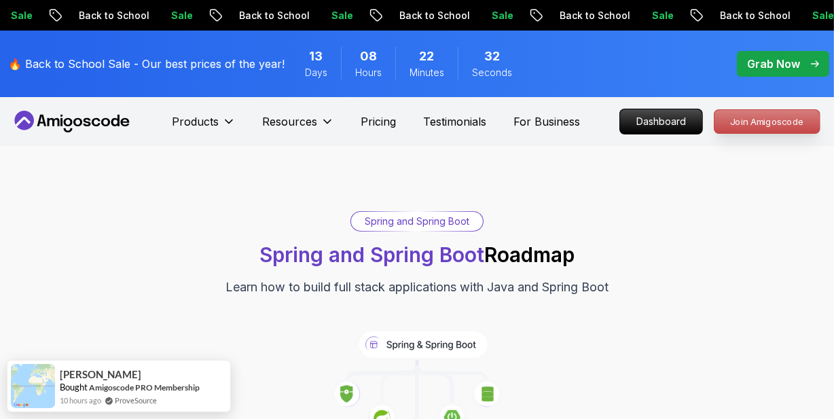
click at [769, 126] on p "Join Amigoscode" at bounding box center [767, 121] width 105 height 23
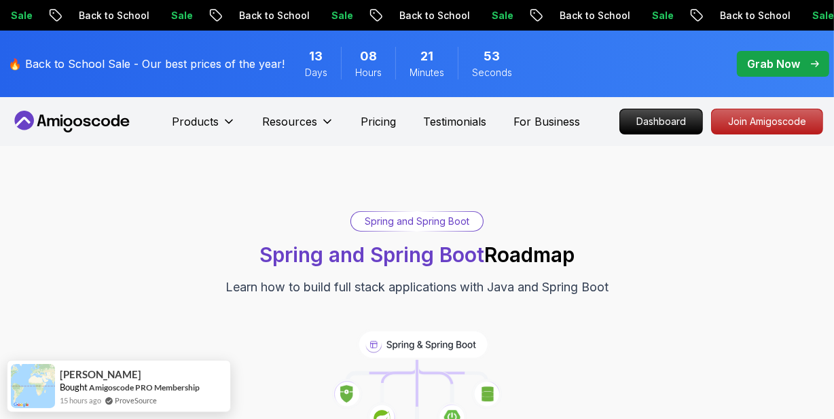
click at [554, 202] on div "Spring and Spring Boot Spring and Spring Boot Roadmap Learn how to build full s…" at bounding box center [417, 350] width 834 height 408
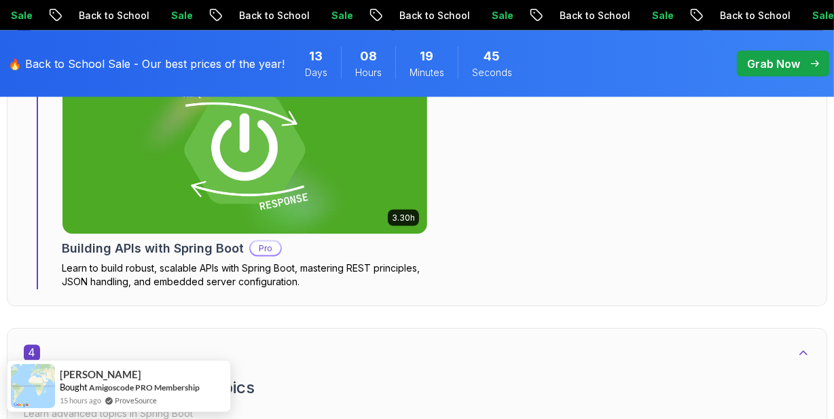
scroll to position [1543, 0]
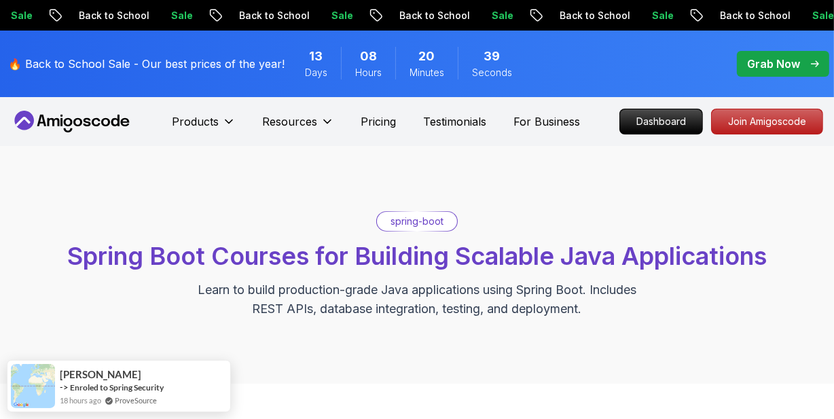
click at [271, 224] on div "spring-boot Spring Boot Courses for Building Scalable Java Applications Learn t…" at bounding box center [417, 264] width 820 height 107
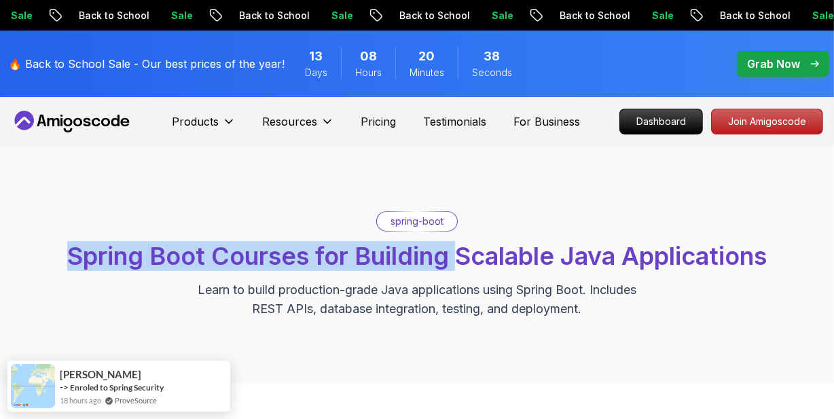
drag, startPoint x: 55, startPoint y: 247, endPoint x: 463, endPoint y: 251, distance: 407.5
click at [462, 246] on div "spring-boot Spring Boot Courses for Building Scalable Java Applications Learn t…" at bounding box center [417, 264] width 820 height 107
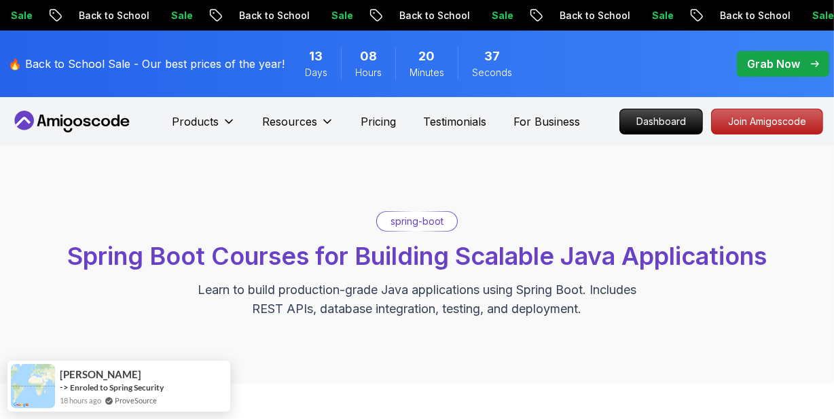
click at [455, 308] on p "Learn to build production-grade Java applications using Spring Boot. Includes R…" at bounding box center [417, 300] width 456 height 38
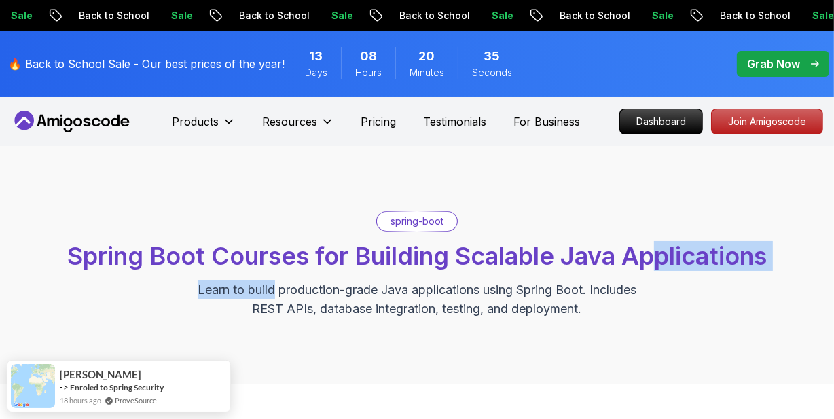
drag, startPoint x: 270, startPoint y: 275, endPoint x: 683, endPoint y: 247, distance: 413.9
click at [667, 248] on div "spring-boot Spring Boot Courses for Building Scalable Java Applications Learn t…" at bounding box center [417, 264] width 820 height 107
click at [713, 301] on div "spring-boot Spring Boot Courses for Building Scalable Java Applications Learn t…" at bounding box center [417, 264] width 820 height 107
